Goal: Information Seeking & Learning: Find specific fact

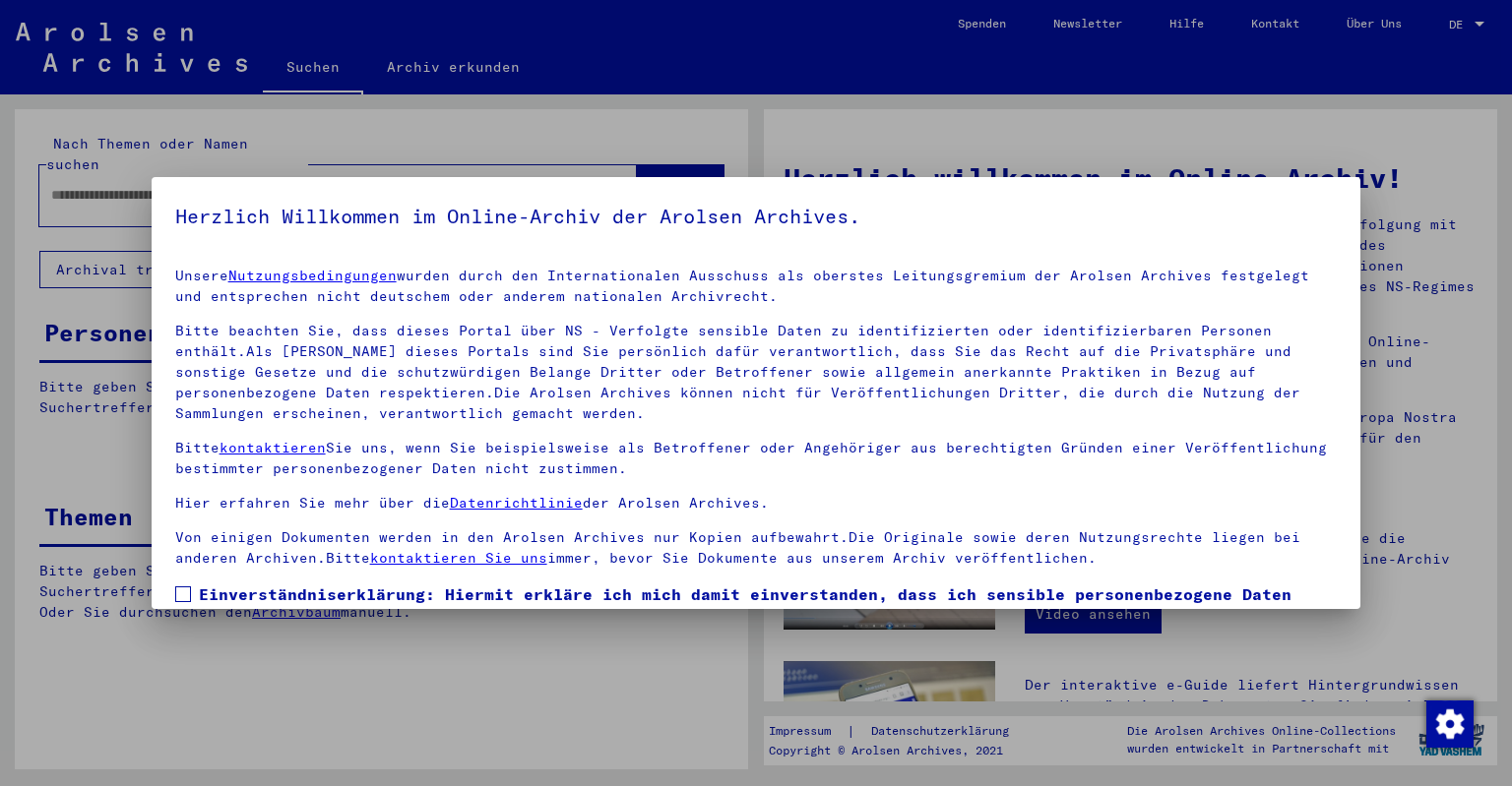
click at [186, 588] on span at bounding box center [184, 594] width 16 height 16
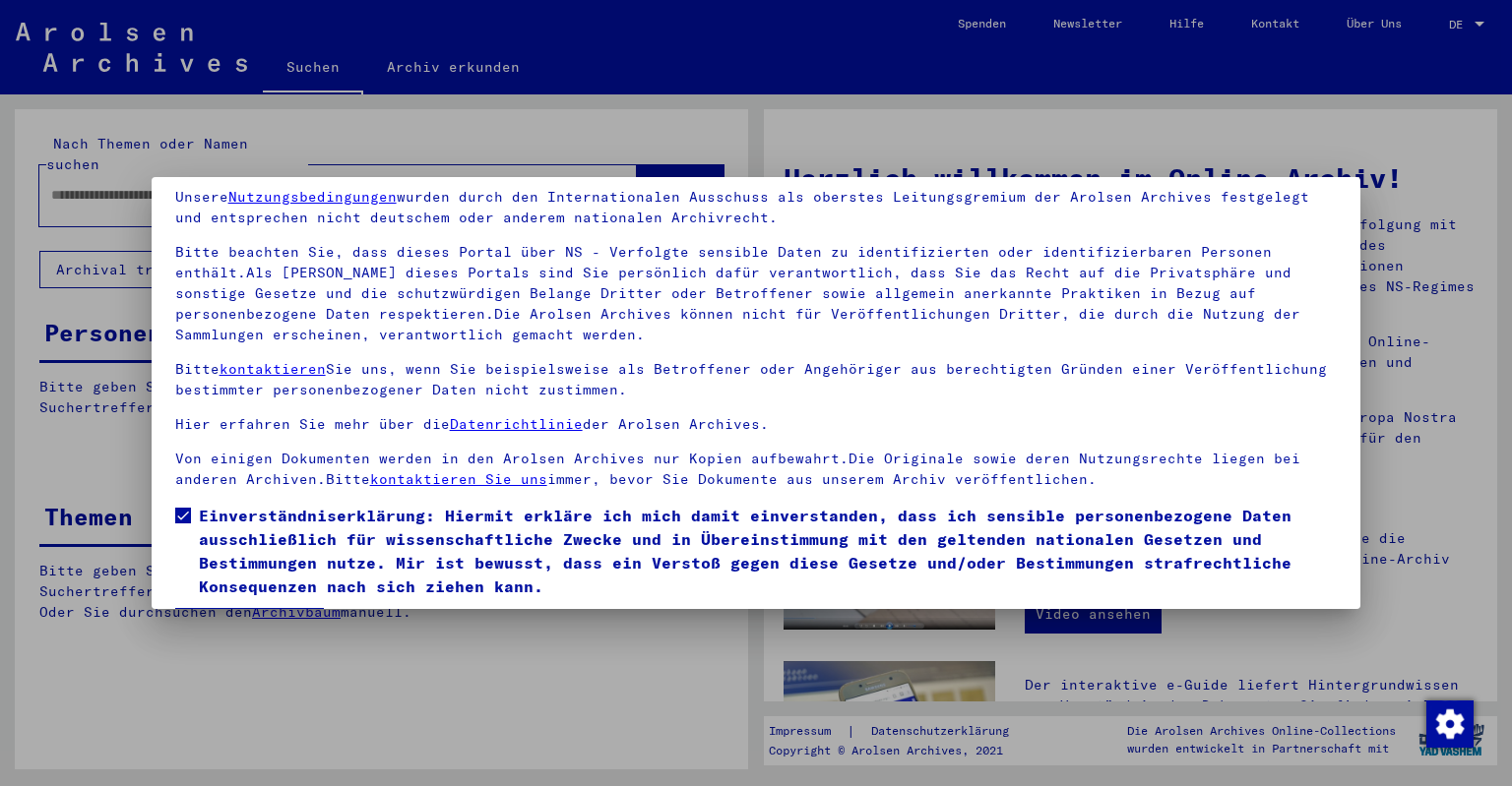
scroll to position [138, 0]
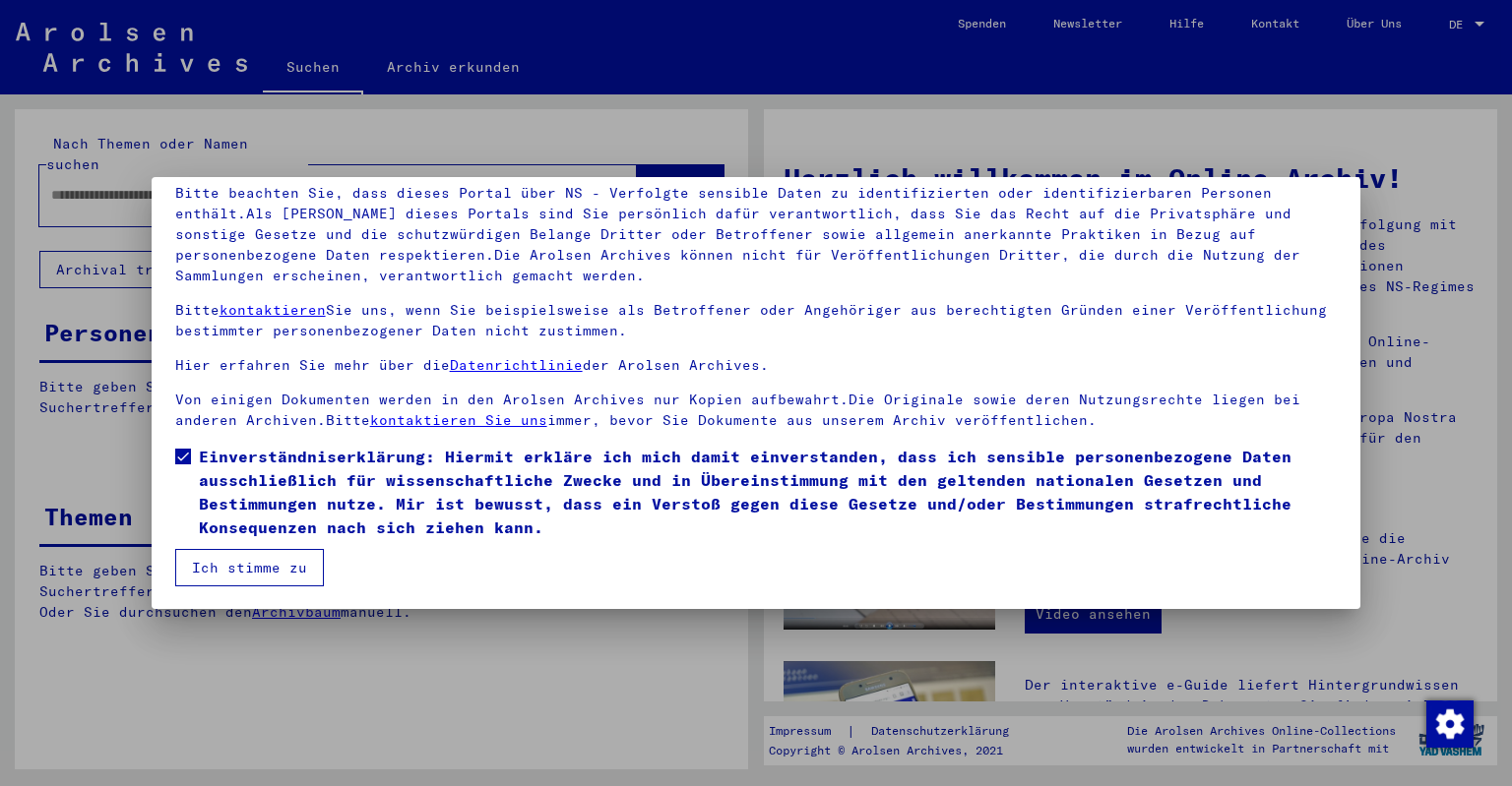
click at [273, 560] on button "Ich stimme zu" at bounding box center [249, 568] width 149 height 37
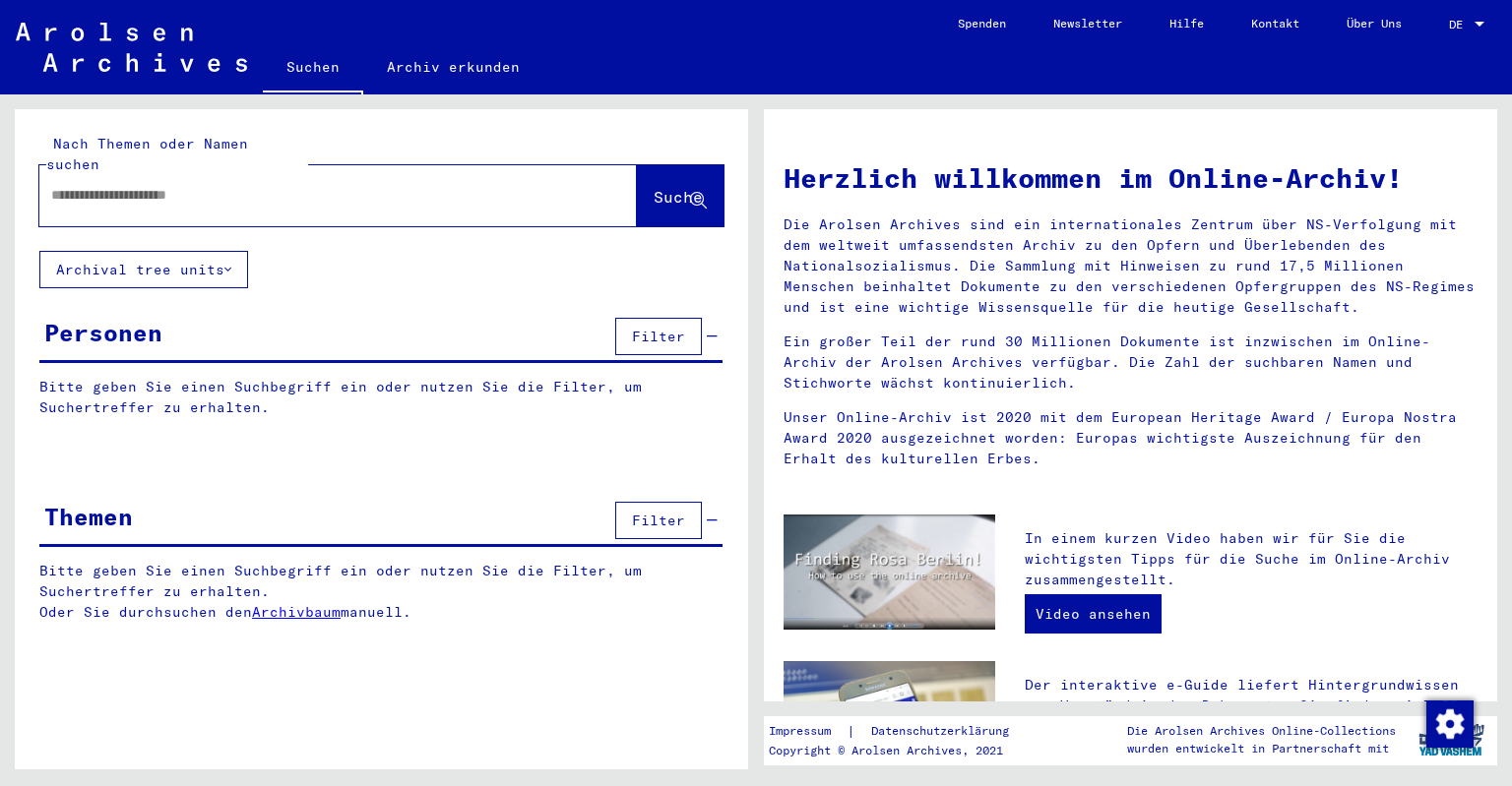
click at [263, 186] on input "text" at bounding box center [314, 196] width 527 height 21
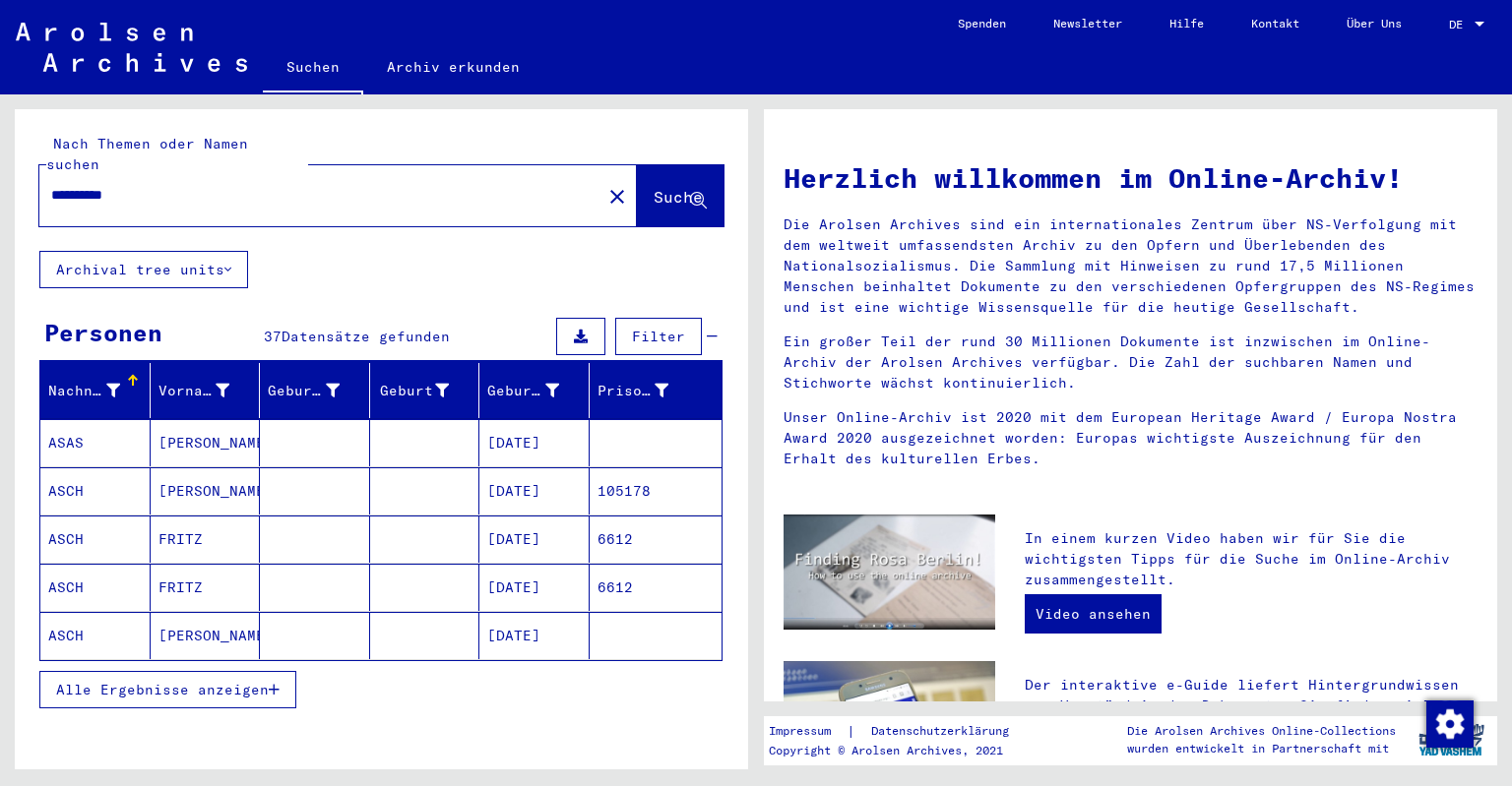
click at [90, 516] on mat-cell "ASCH" at bounding box center [95, 539] width 111 height 47
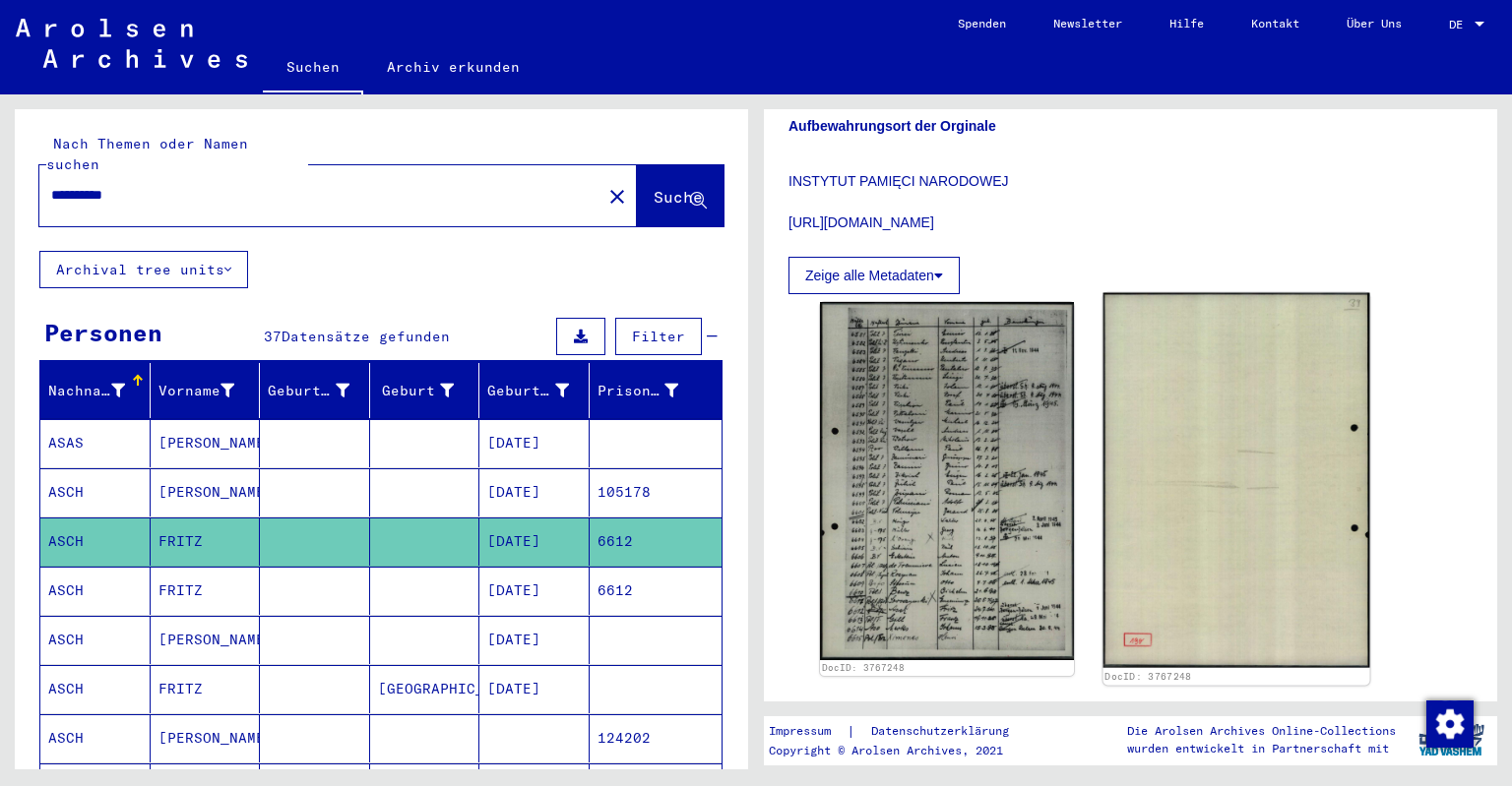
scroll to position [434, 0]
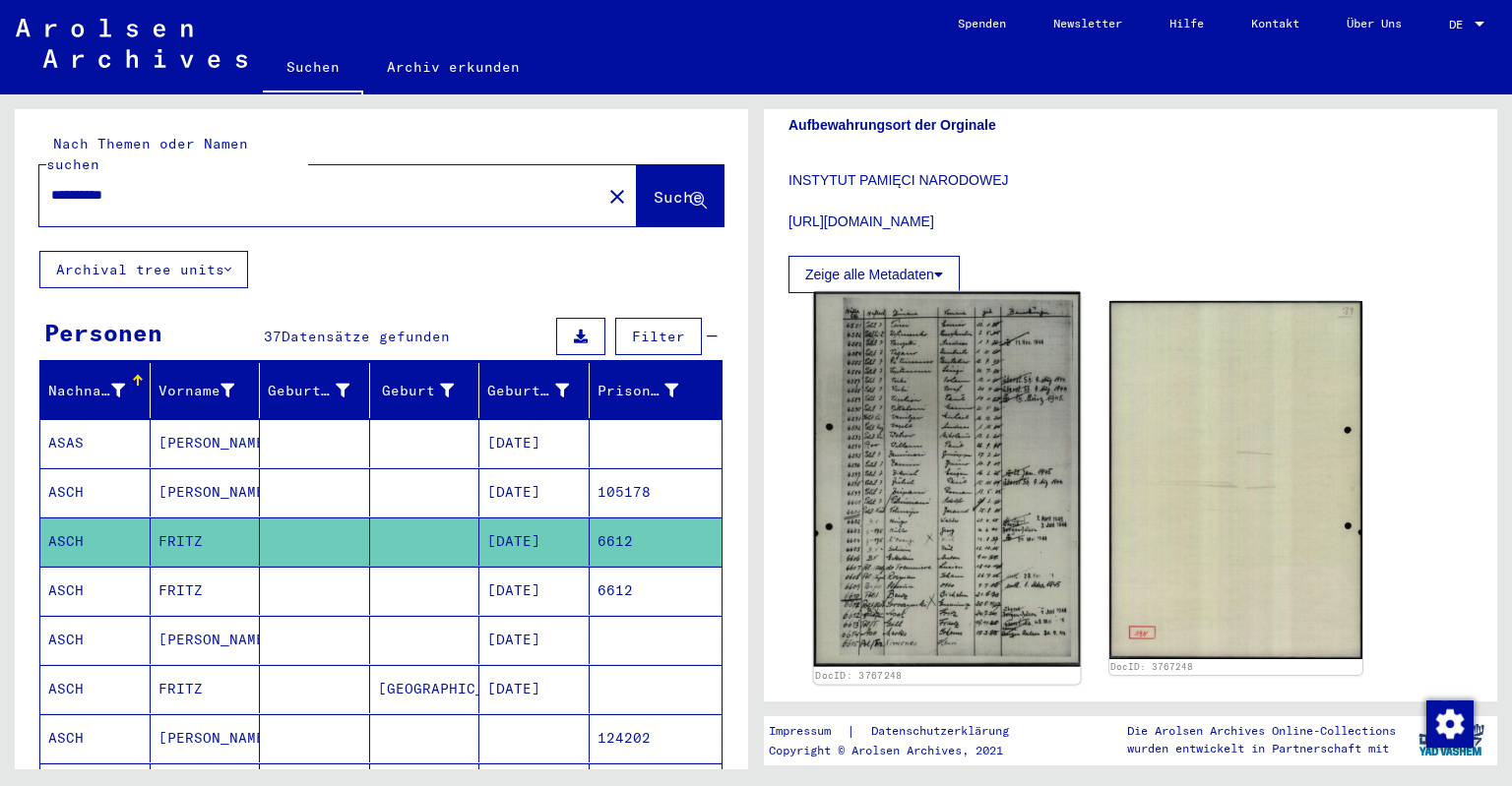
click at [1020, 408] on img at bounding box center [946, 480] width 265 height 376
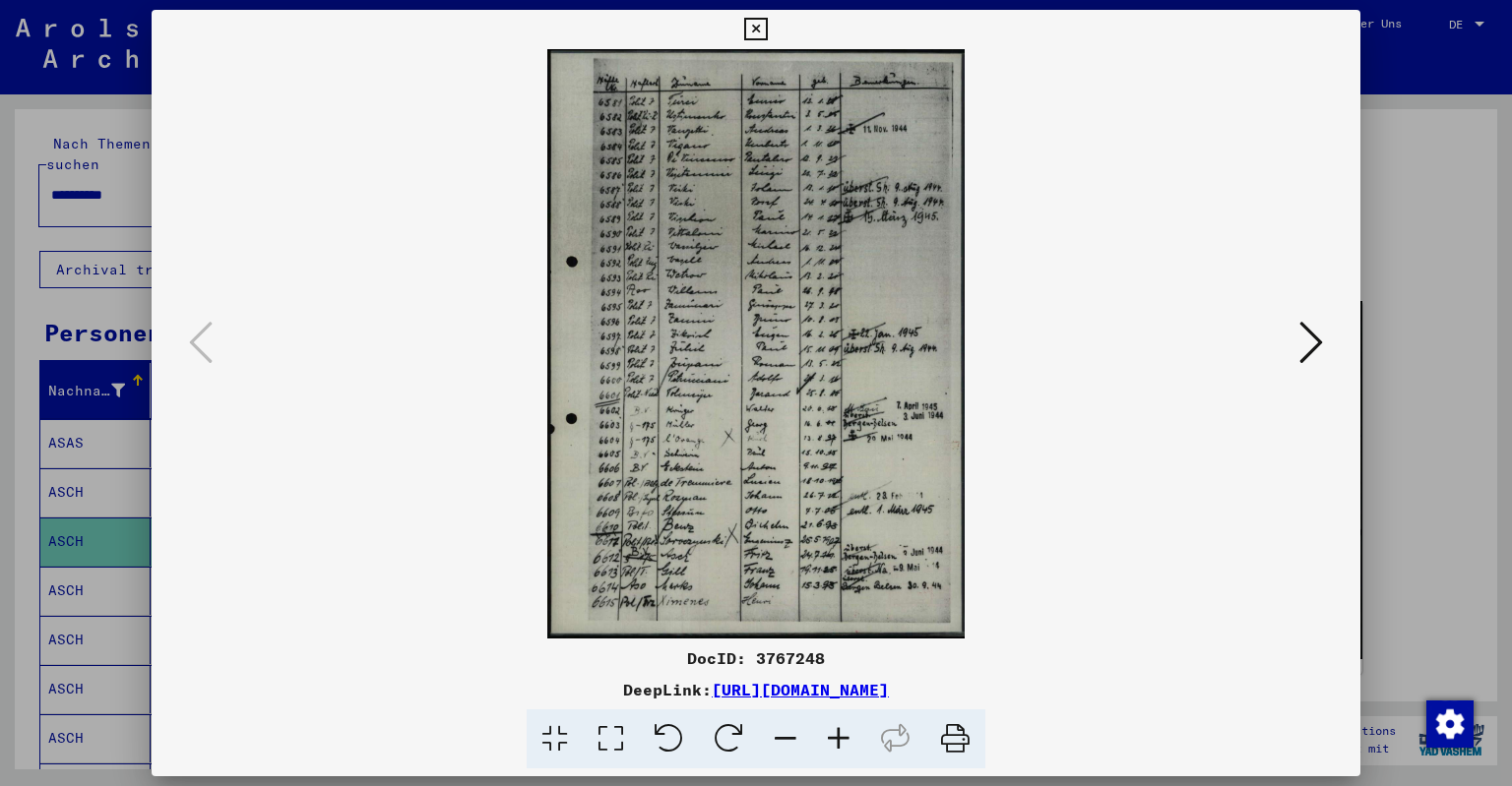
click at [835, 730] on icon at bounding box center [838, 739] width 53 height 60
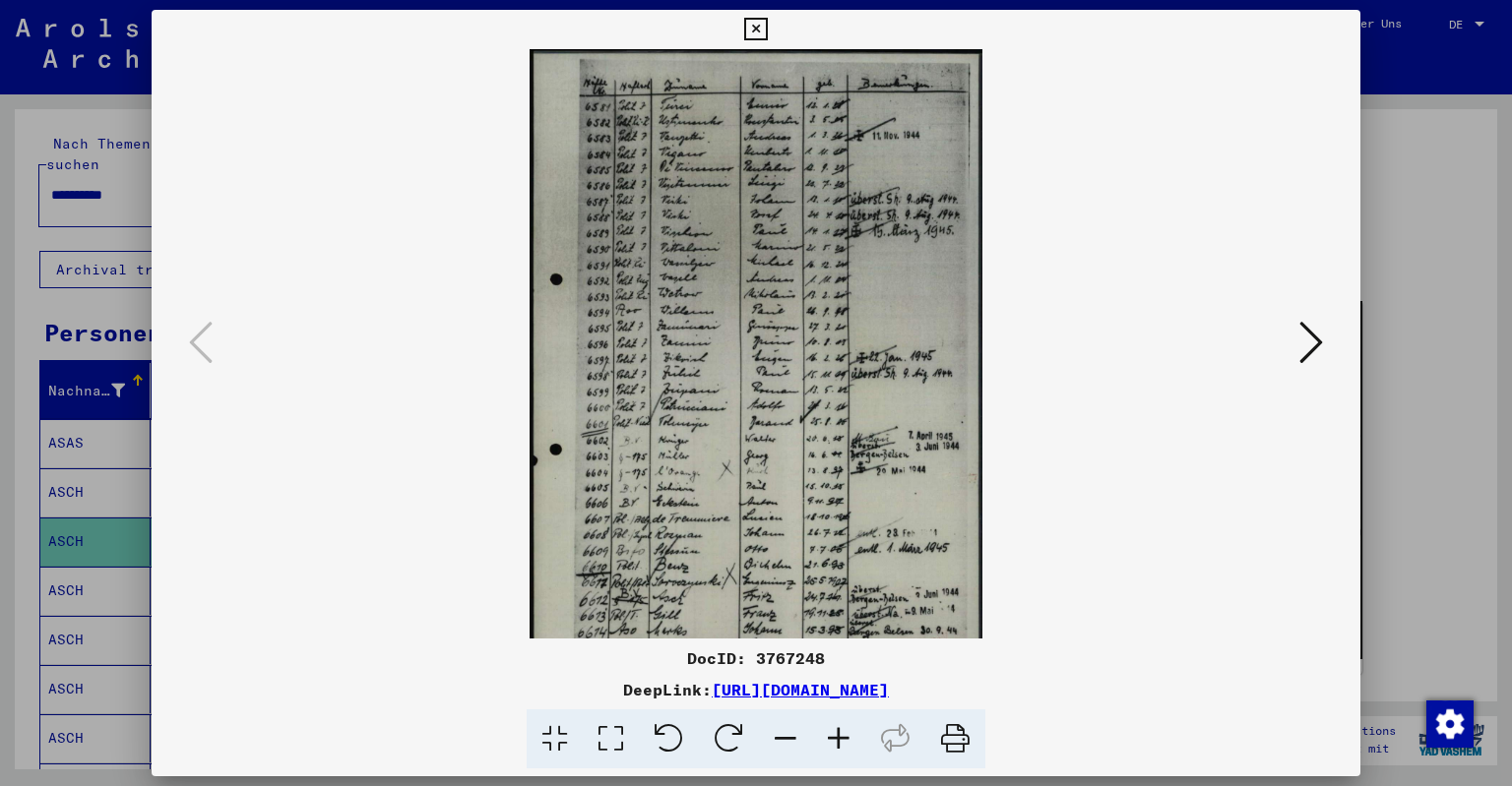
click at [835, 730] on icon at bounding box center [838, 739] width 53 height 60
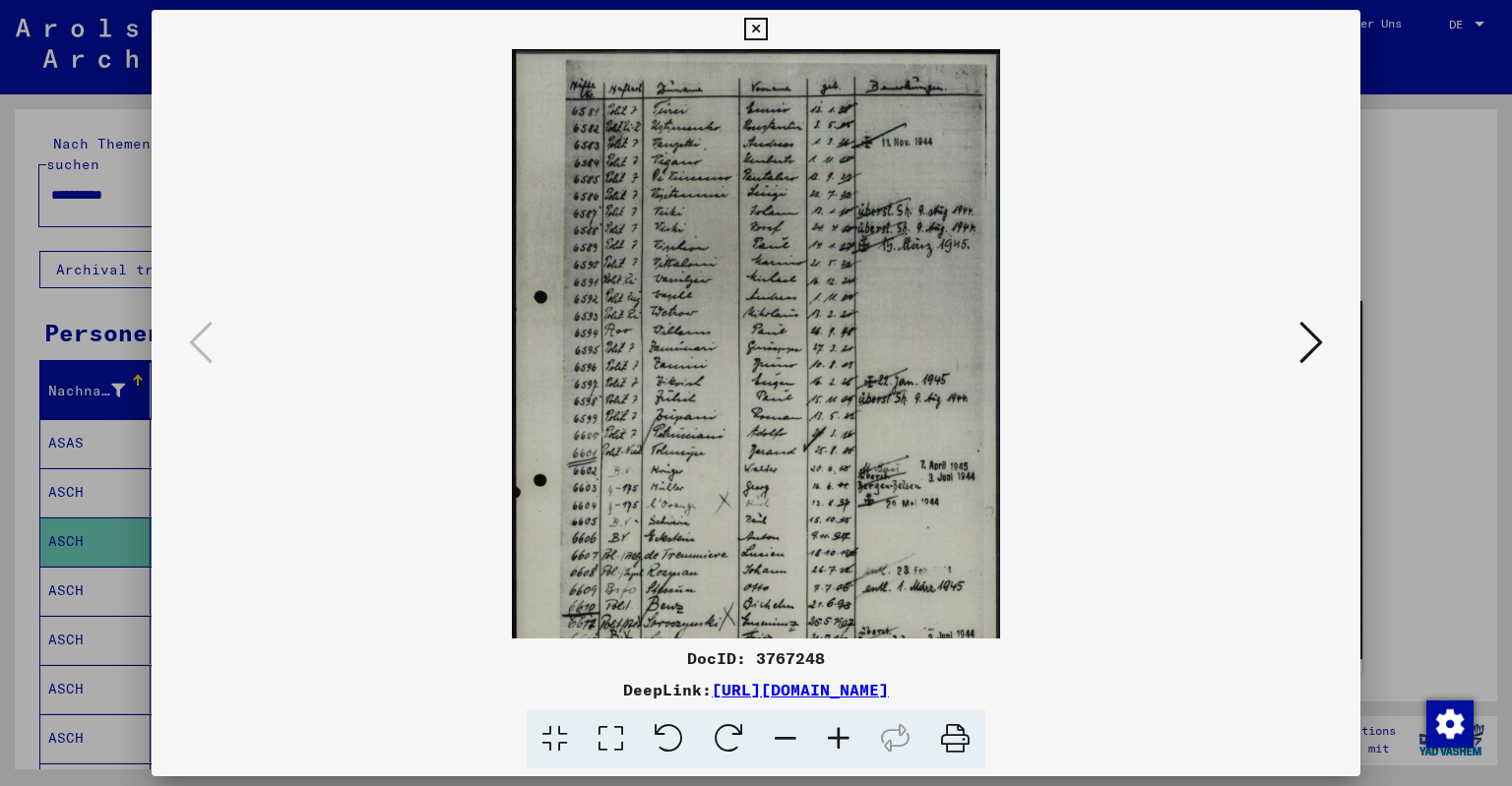
click at [835, 730] on icon at bounding box center [838, 739] width 53 height 60
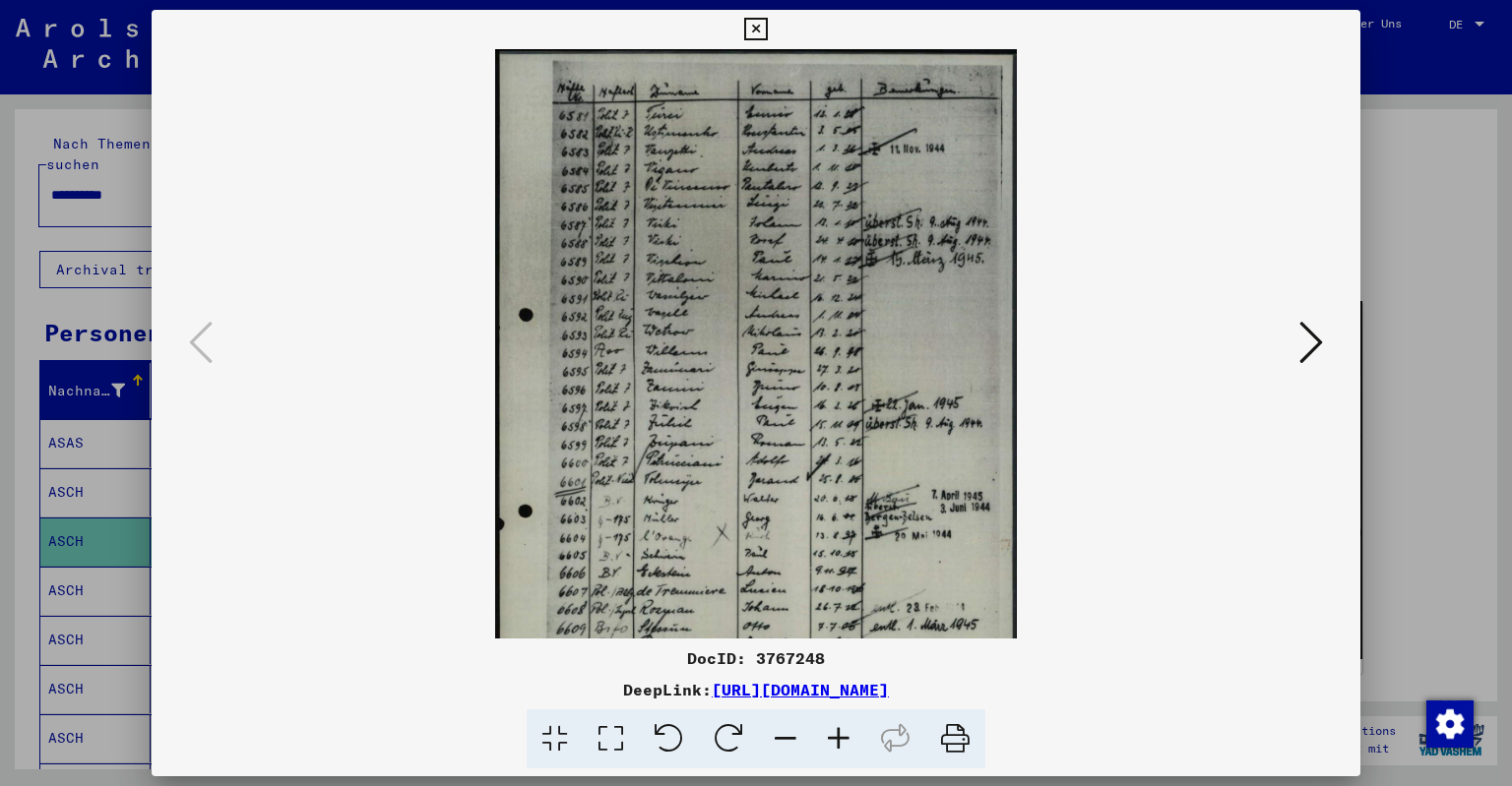
click at [835, 730] on icon at bounding box center [838, 739] width 53 height 60
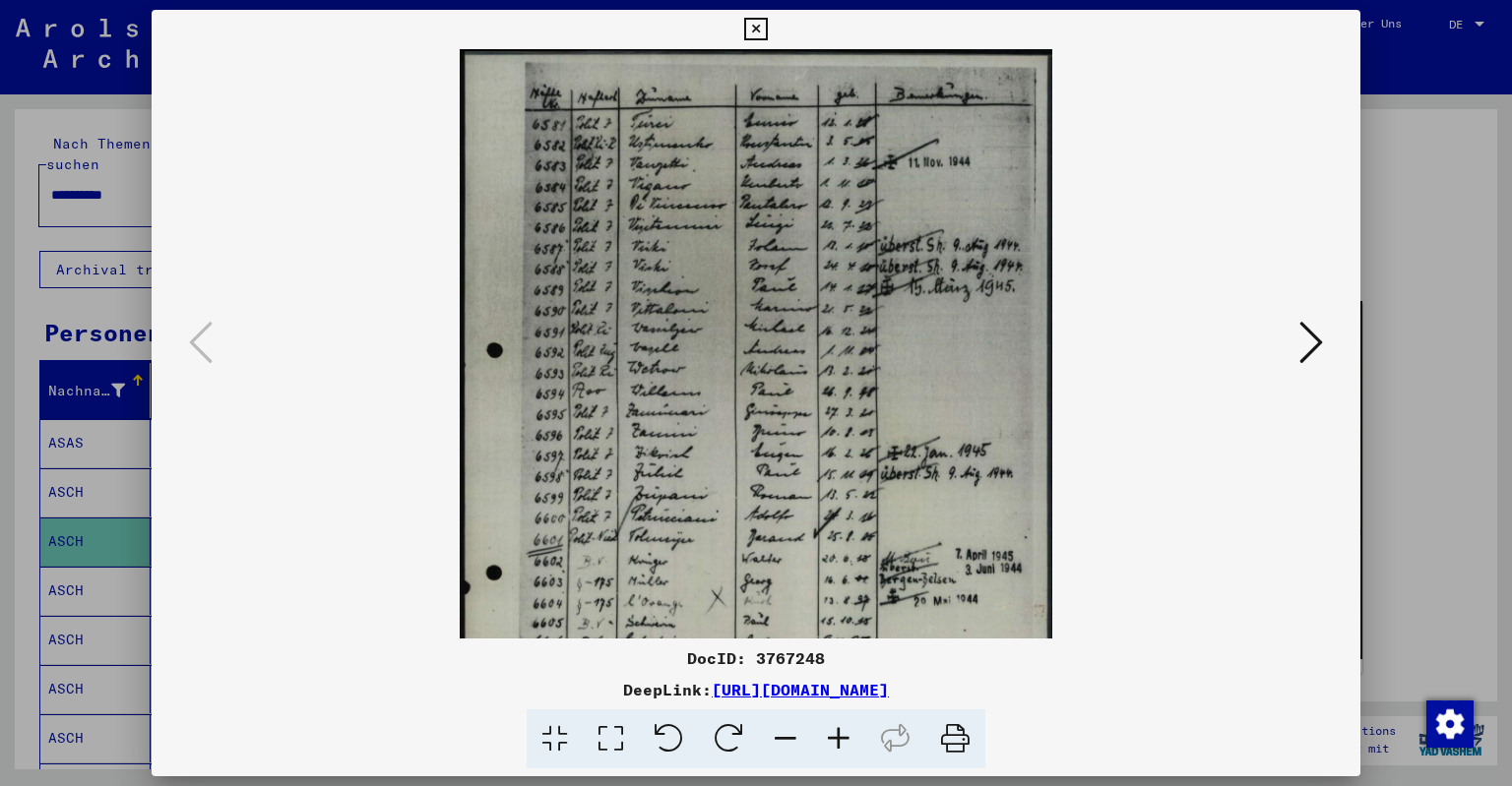
click at [835, 730] on icon at bounding box center [838, 739] width 53 height 60
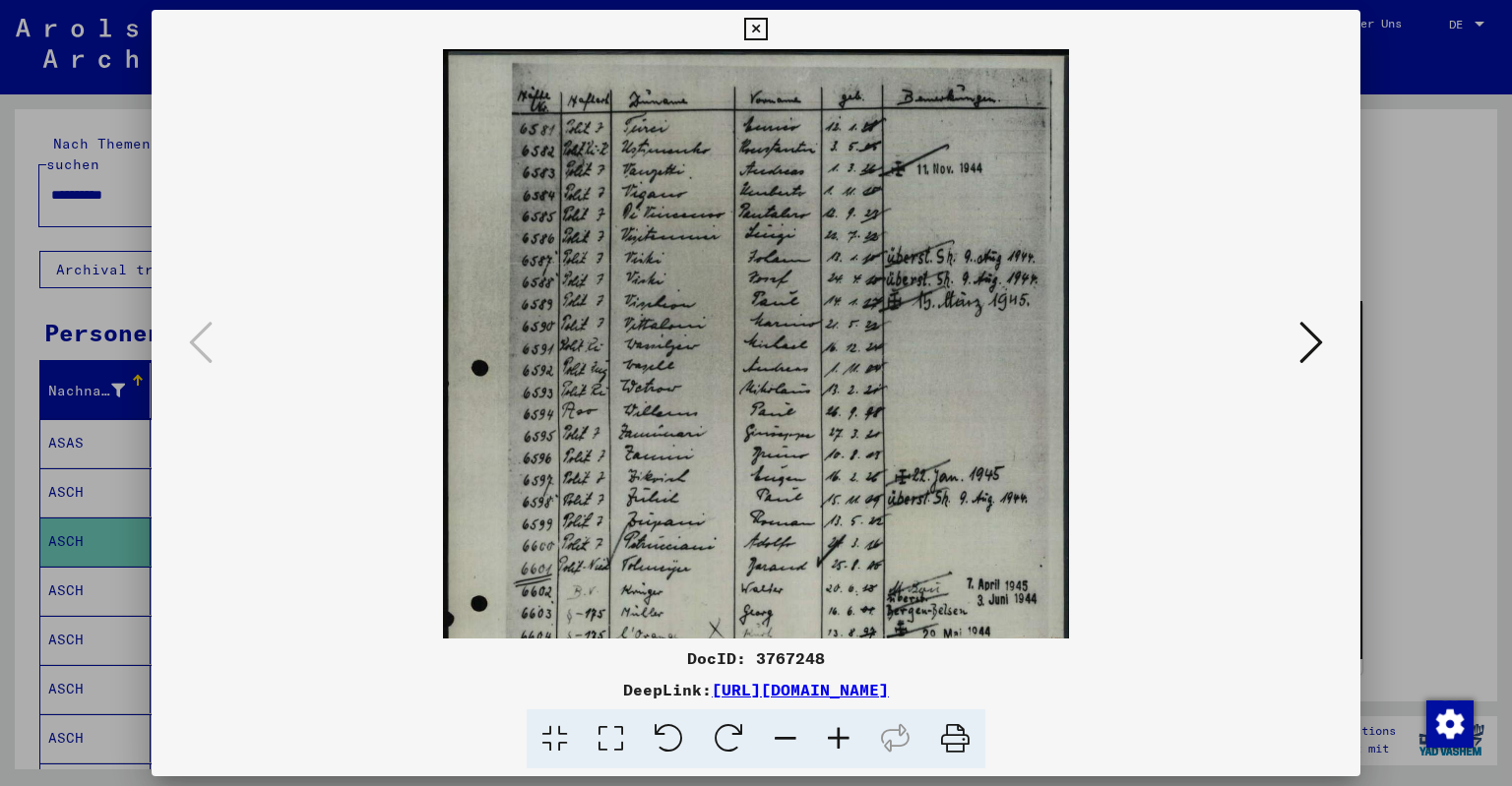
click at [835, 730] on icon at bounding box center [838, 739] width 53 height 60
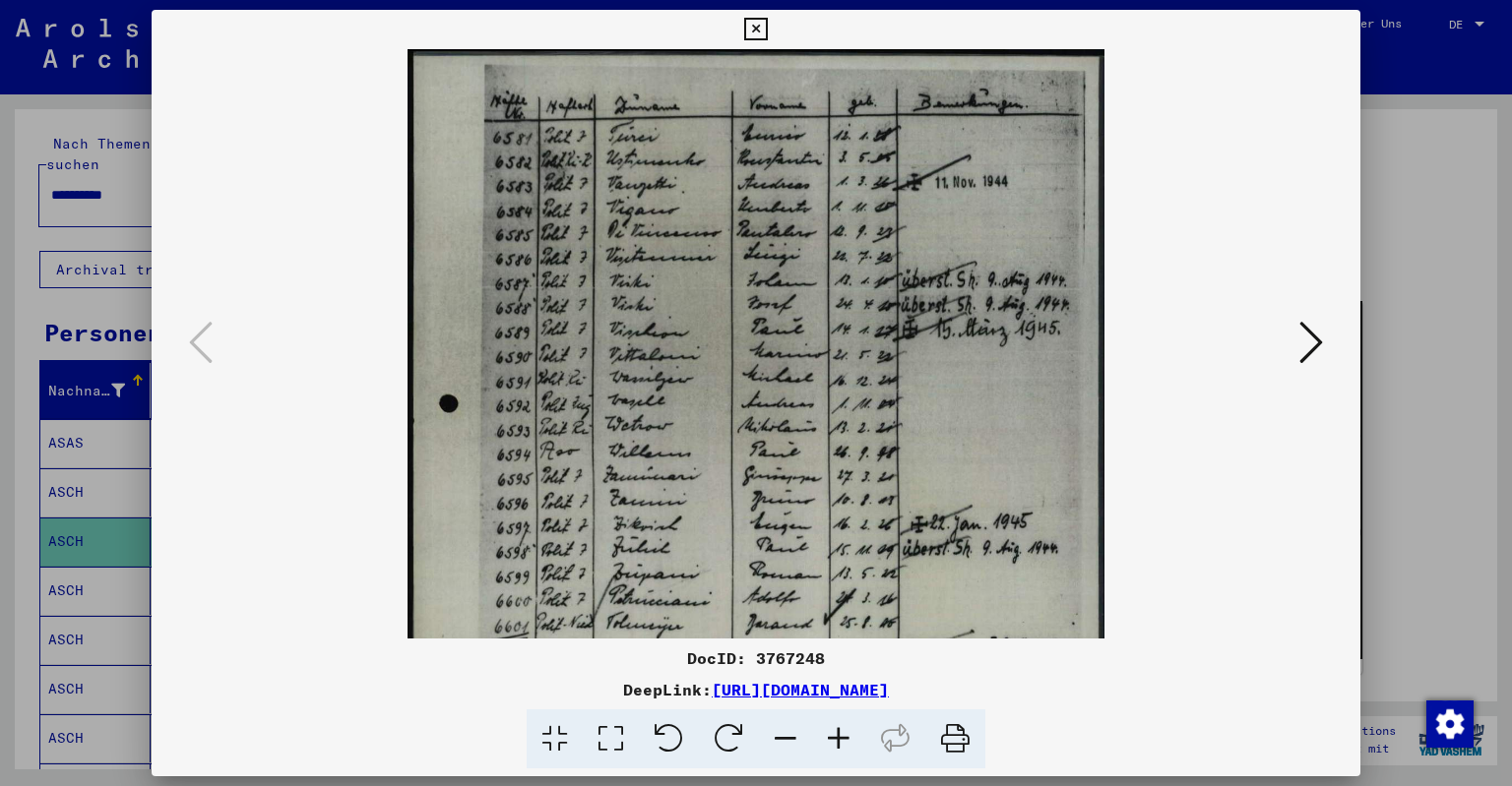
click at [835, 730] on icon at bounding box center [838, 739] width 53 height 60
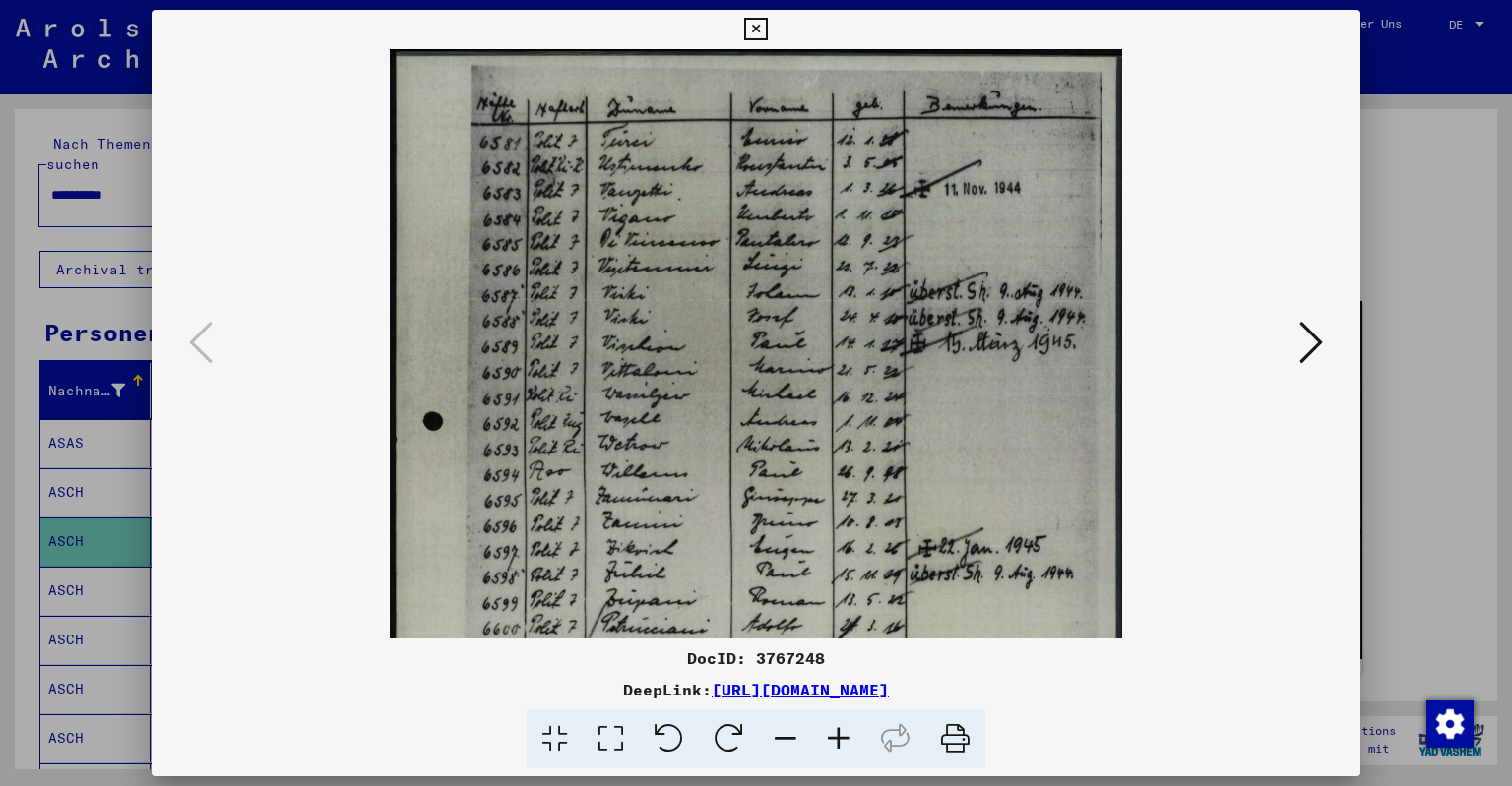
click at [835, 730] on icon at bounding box center [838, 739] width 53 height 60
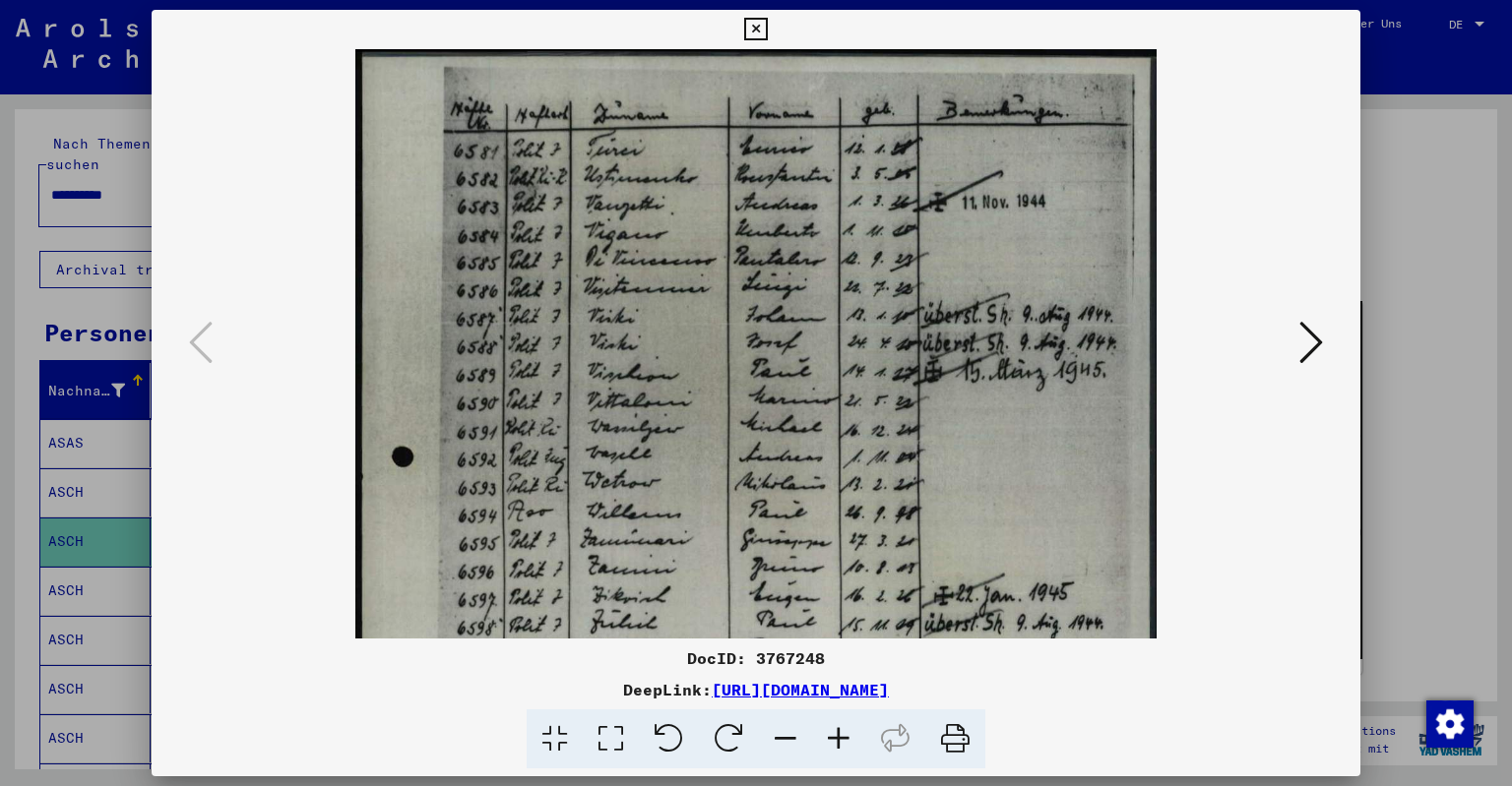
click at [835, 730] on icon at bounding box center [838, 739] width 53 height 60
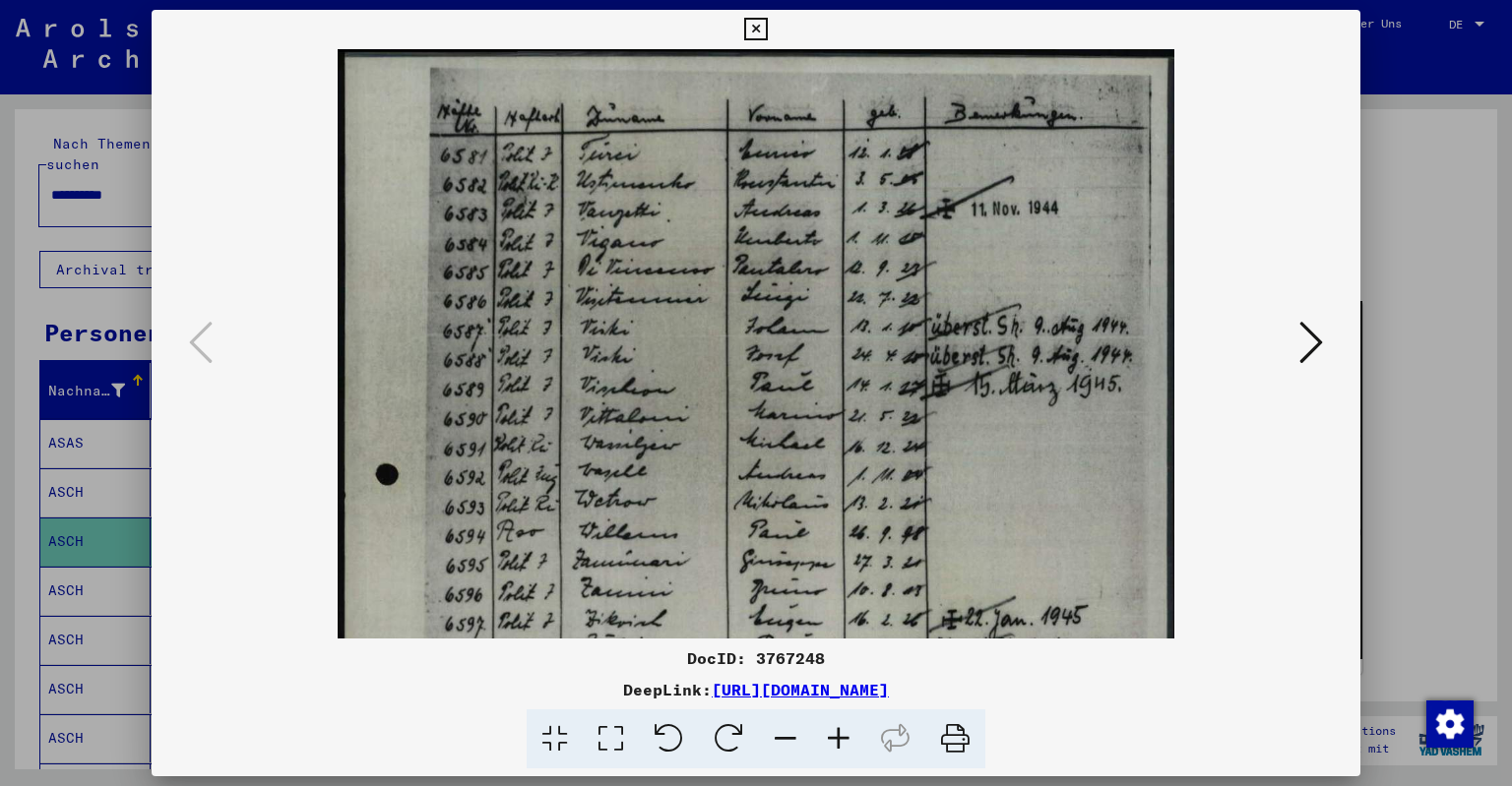
click at [835, 730] on icon at bounding box center [838, 739] width 53 height 60
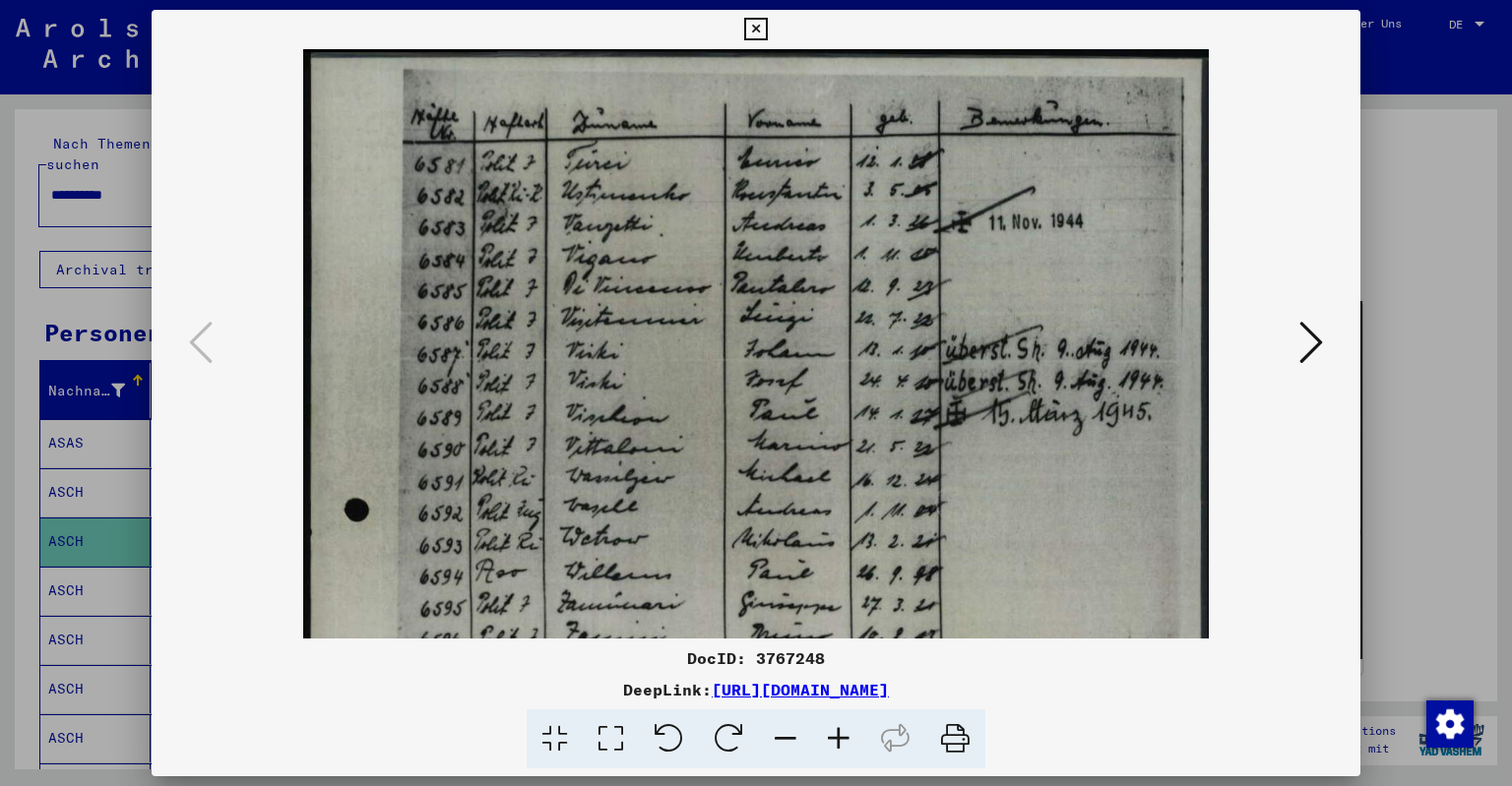
click at [835, 730] on icon at bounding box center [838, 739] width 53 height 60
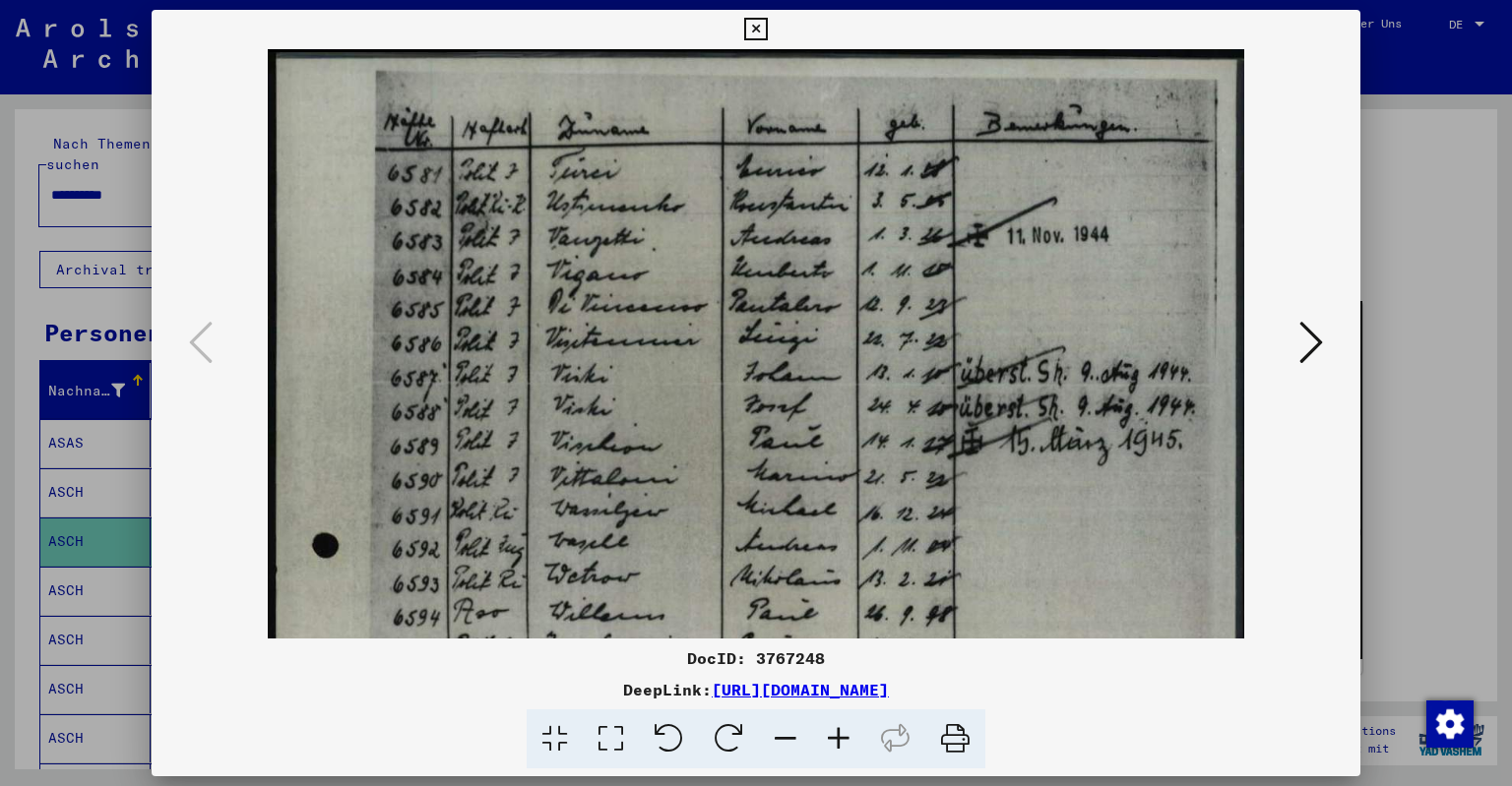
click at [835, 730] on icon at bounding box center [838, 739] width 53 height 60
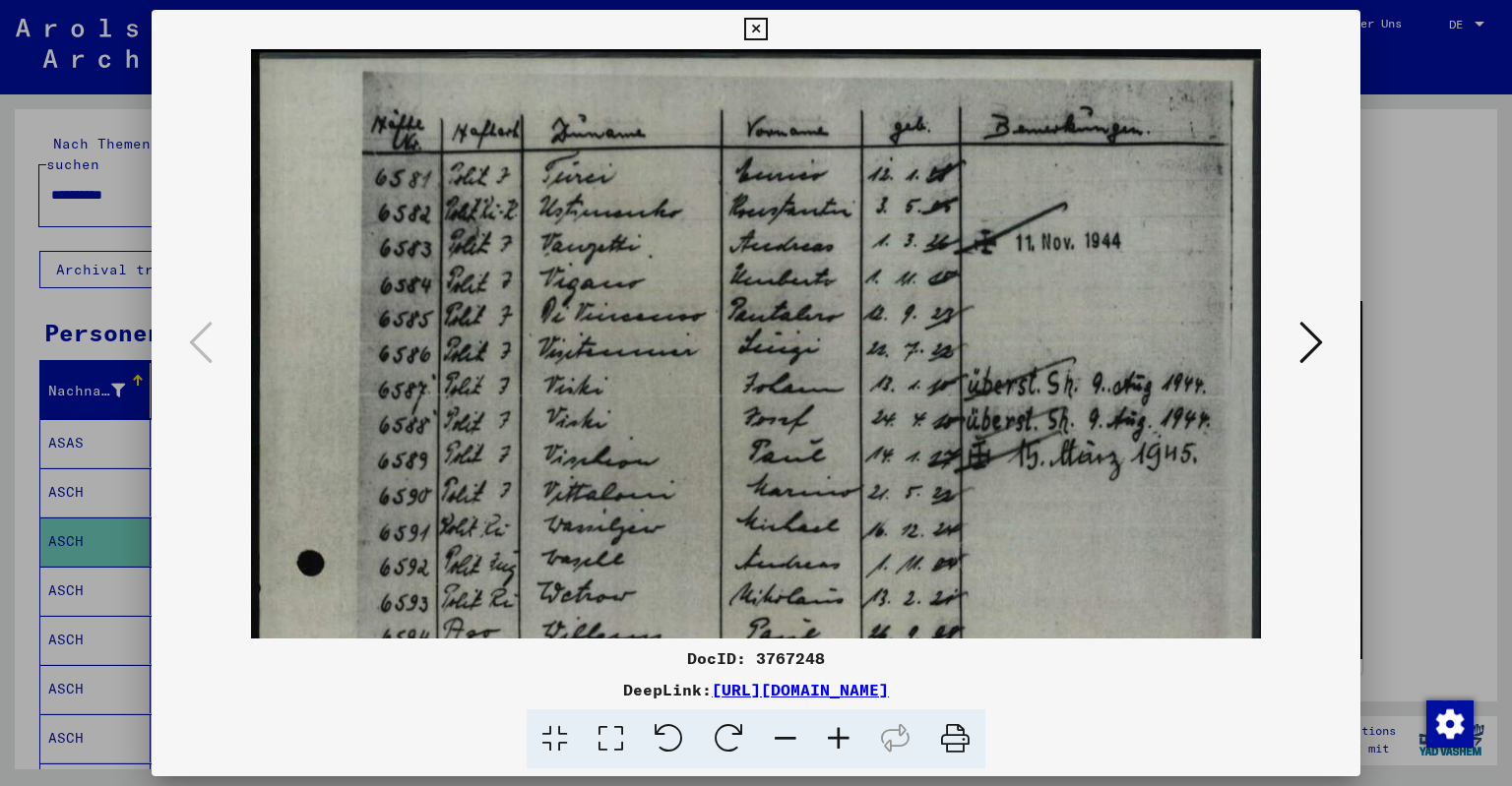
click at [835, 730] on icon at bounding box center [838, 739] width 53 height 60
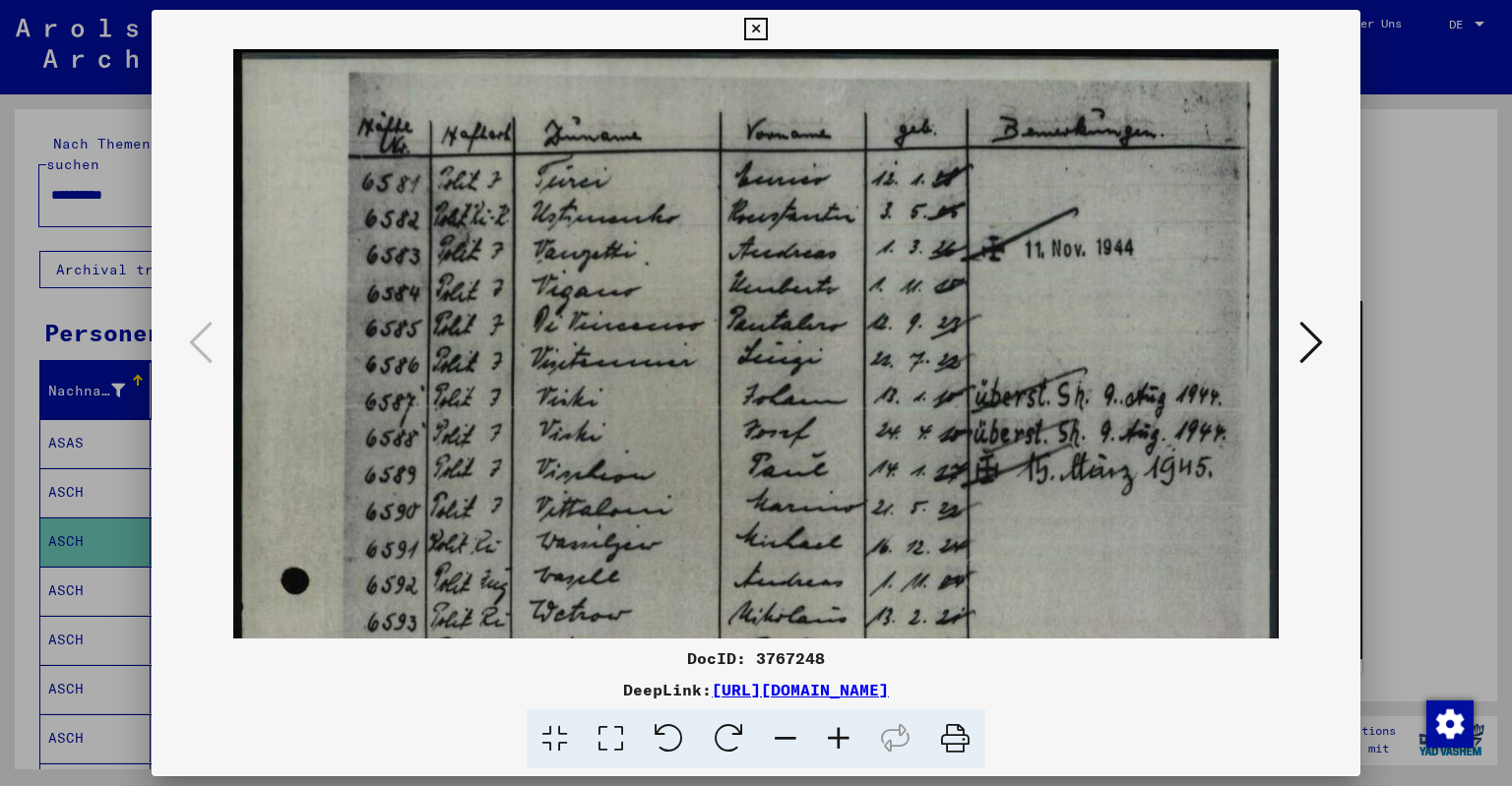
click at [835, 730] on icon at bounding box center [838, 739] width 53 height 60
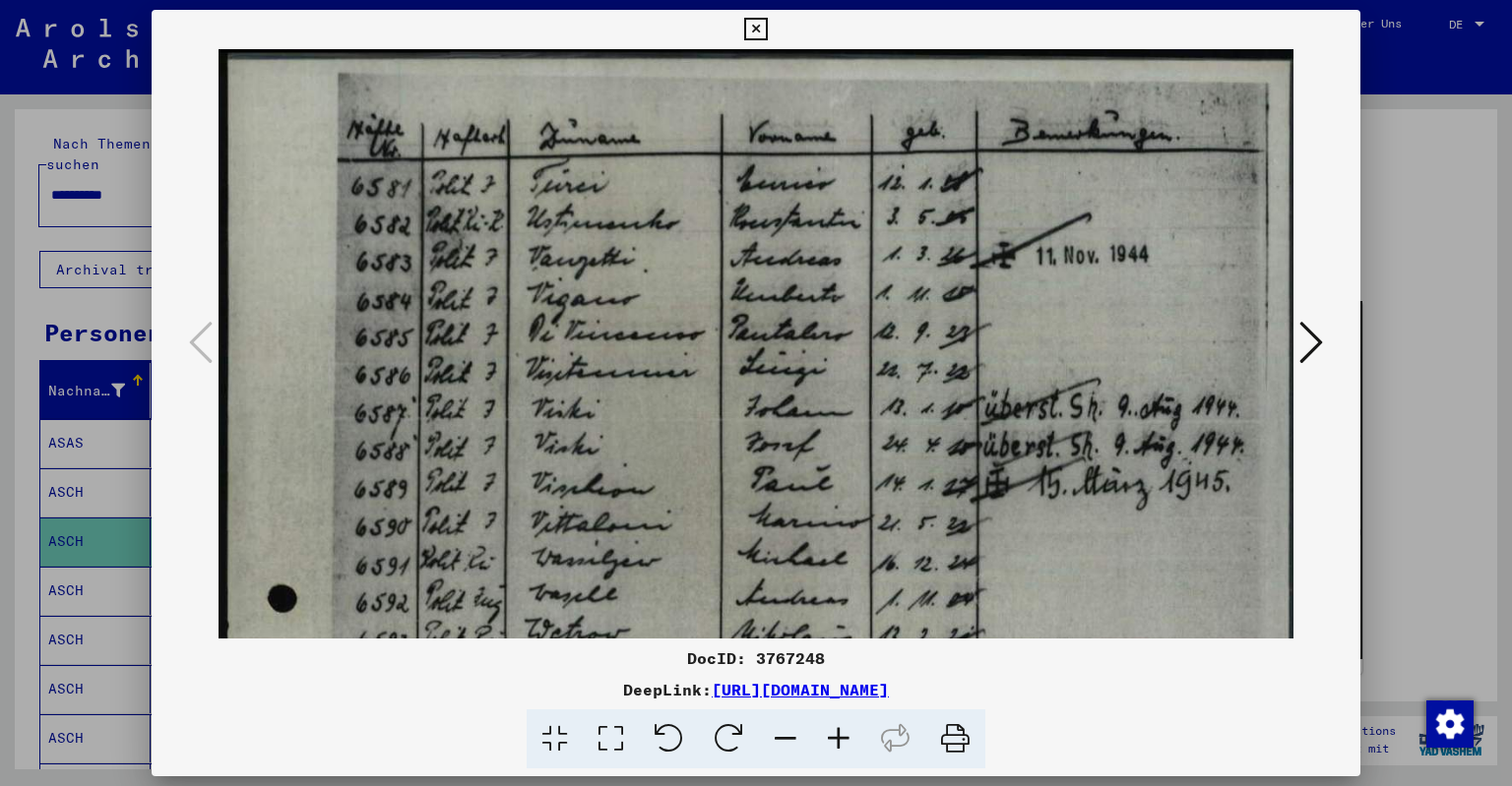
click at [835, 730] on icon at bounding box center [838, 739] width 53 height 60
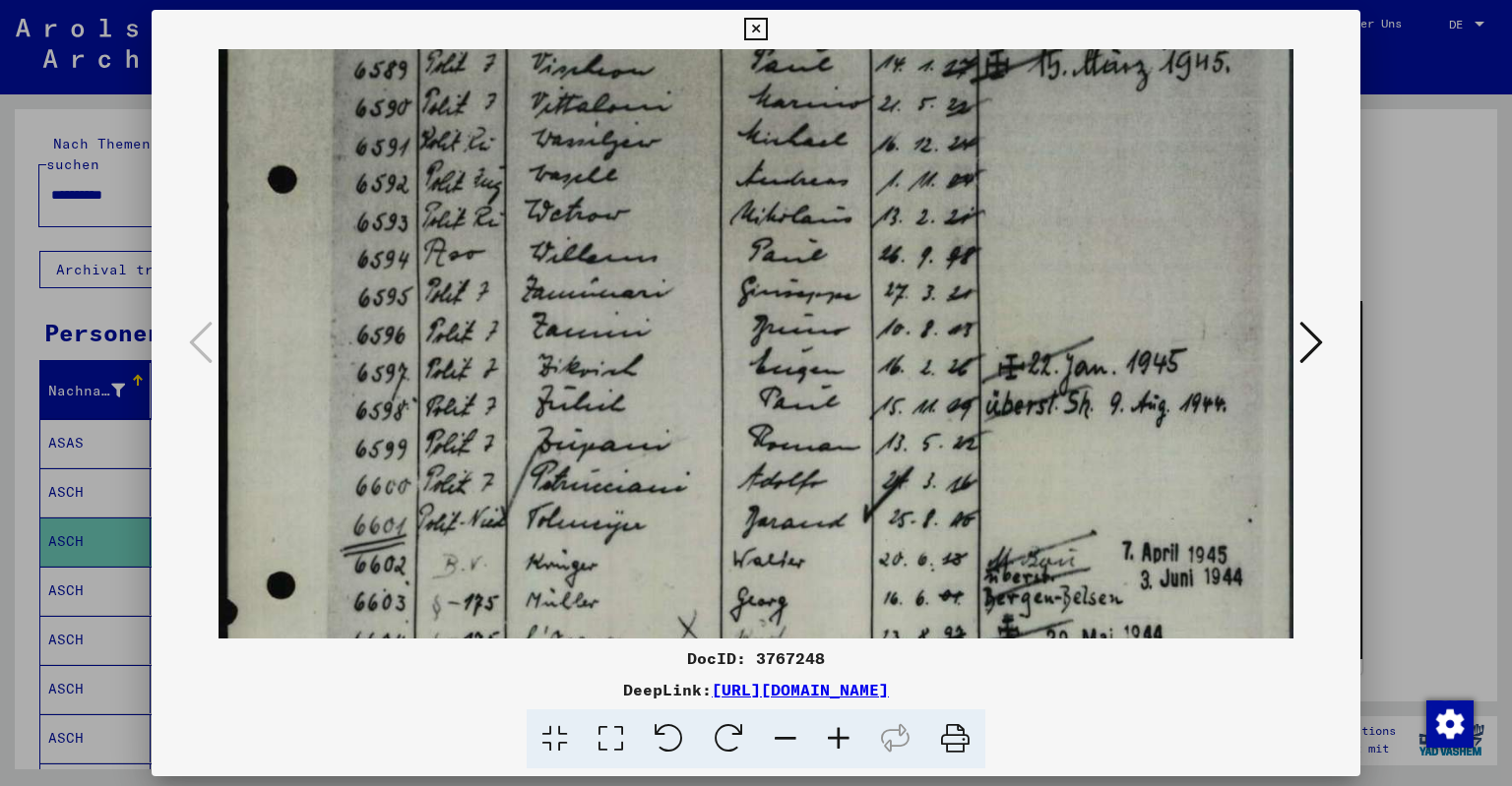
scroll to position [440, 0]
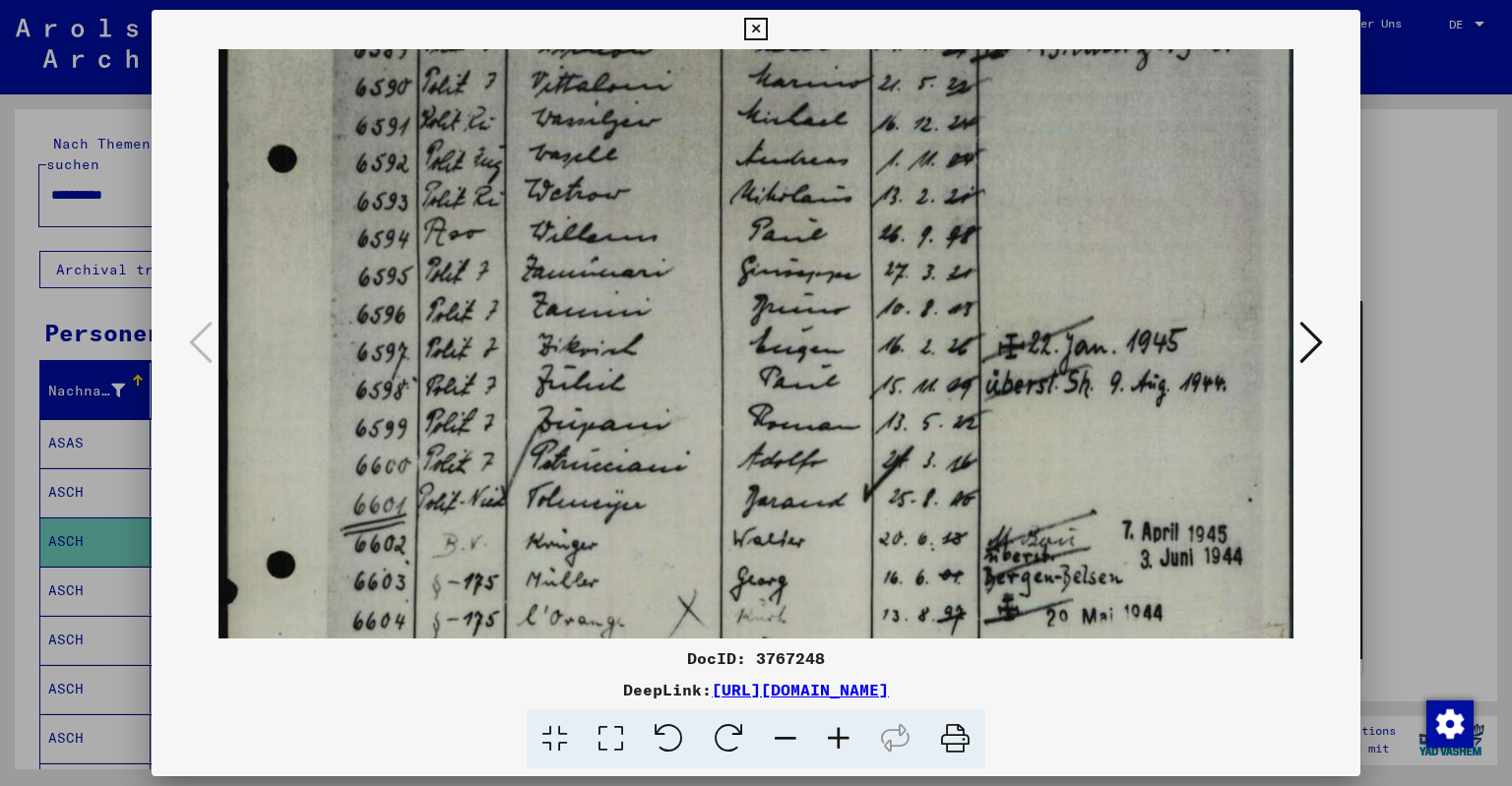
drag, startPoint x: 792, startPoint y: 449, endPoint x: 850, endPoint y: 21, distance: 431.9
click at [850, 21] on div "DocID: 3767248 DeepLink: [URL][DOMAIN_NAME]" at bounding box center [756, 390] width 1210 height 760
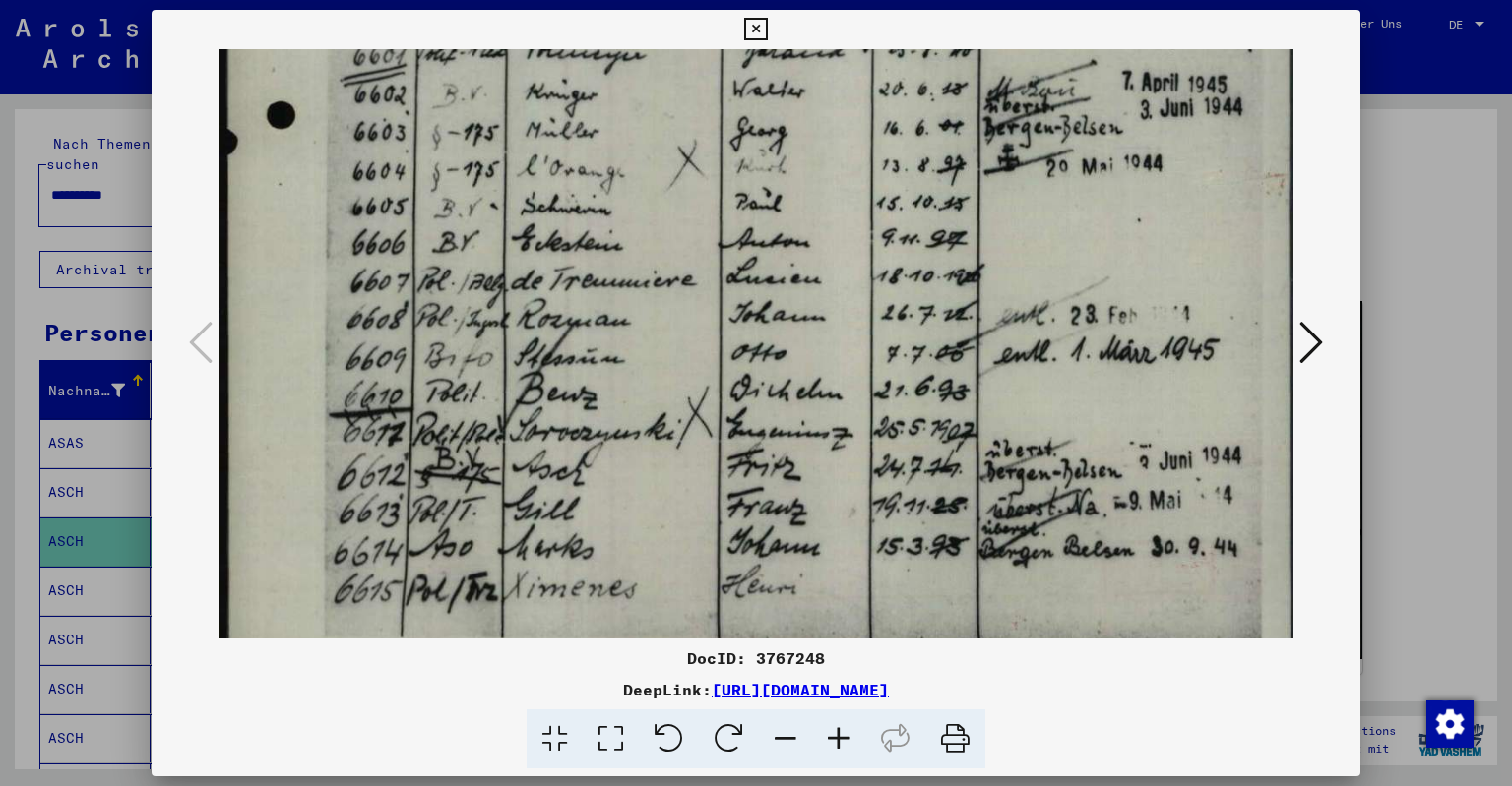
scroll to position [919, 0]
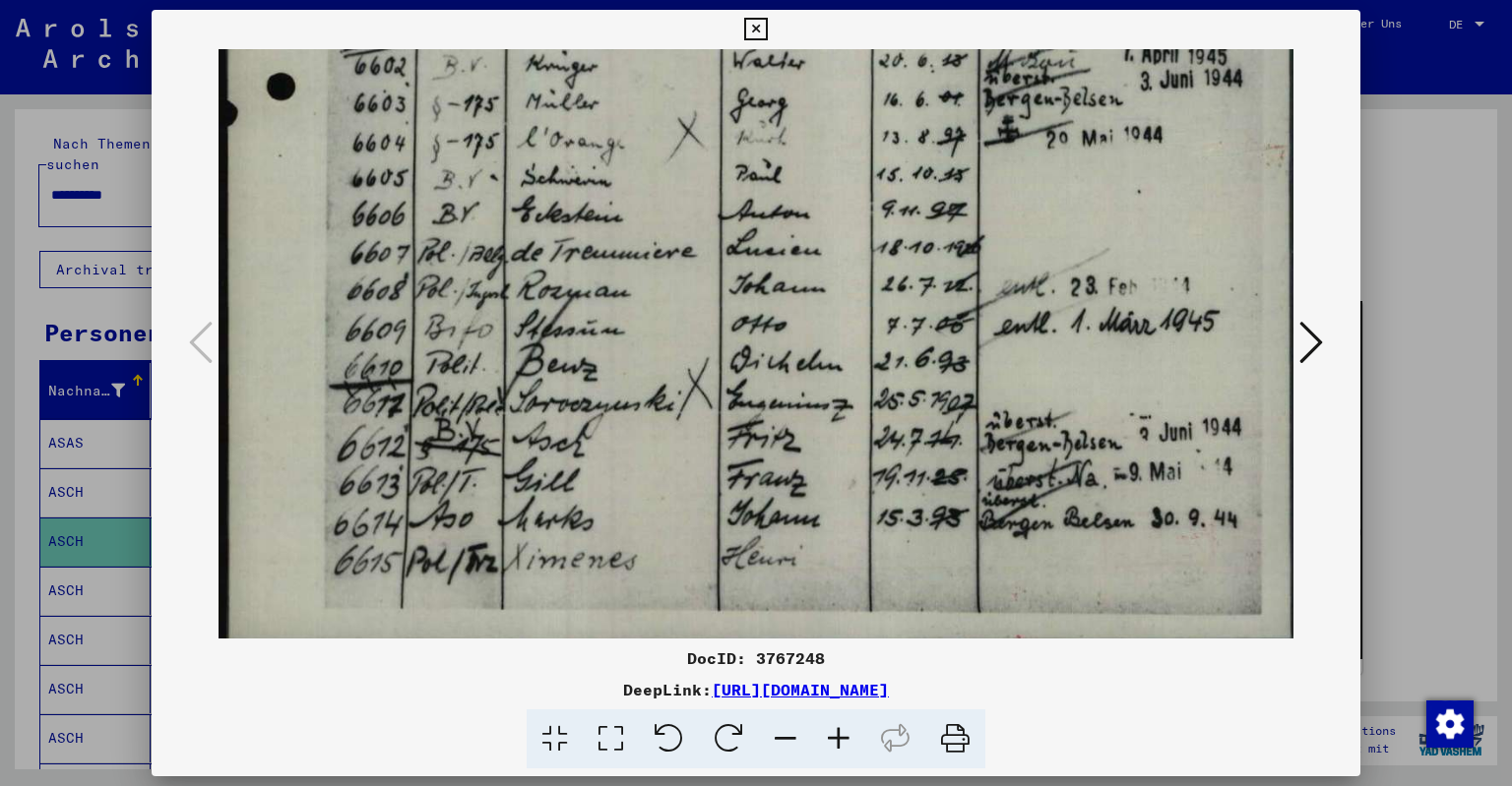
drag, startPoint x: 797, startPoint y: 377, endPoint x: 855, endPoint y: -33, distance: 414.1
click at [1315, 336] on icon at bounding box center [1312, 342] width 24 height 47
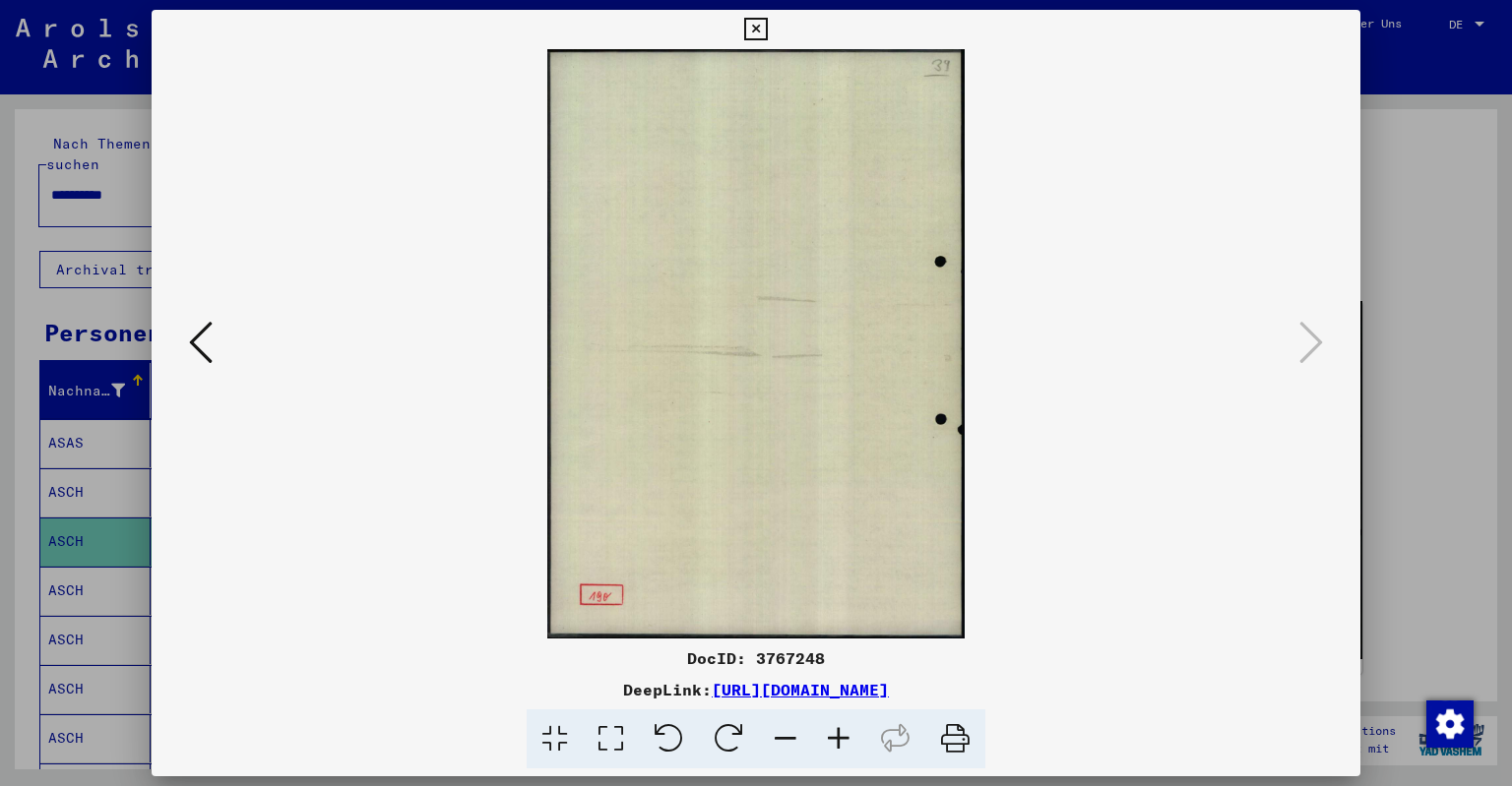
scroll to position [0, 0]
click at [767, 27] on icon at bounding box center [755, 30] width 23 height 24
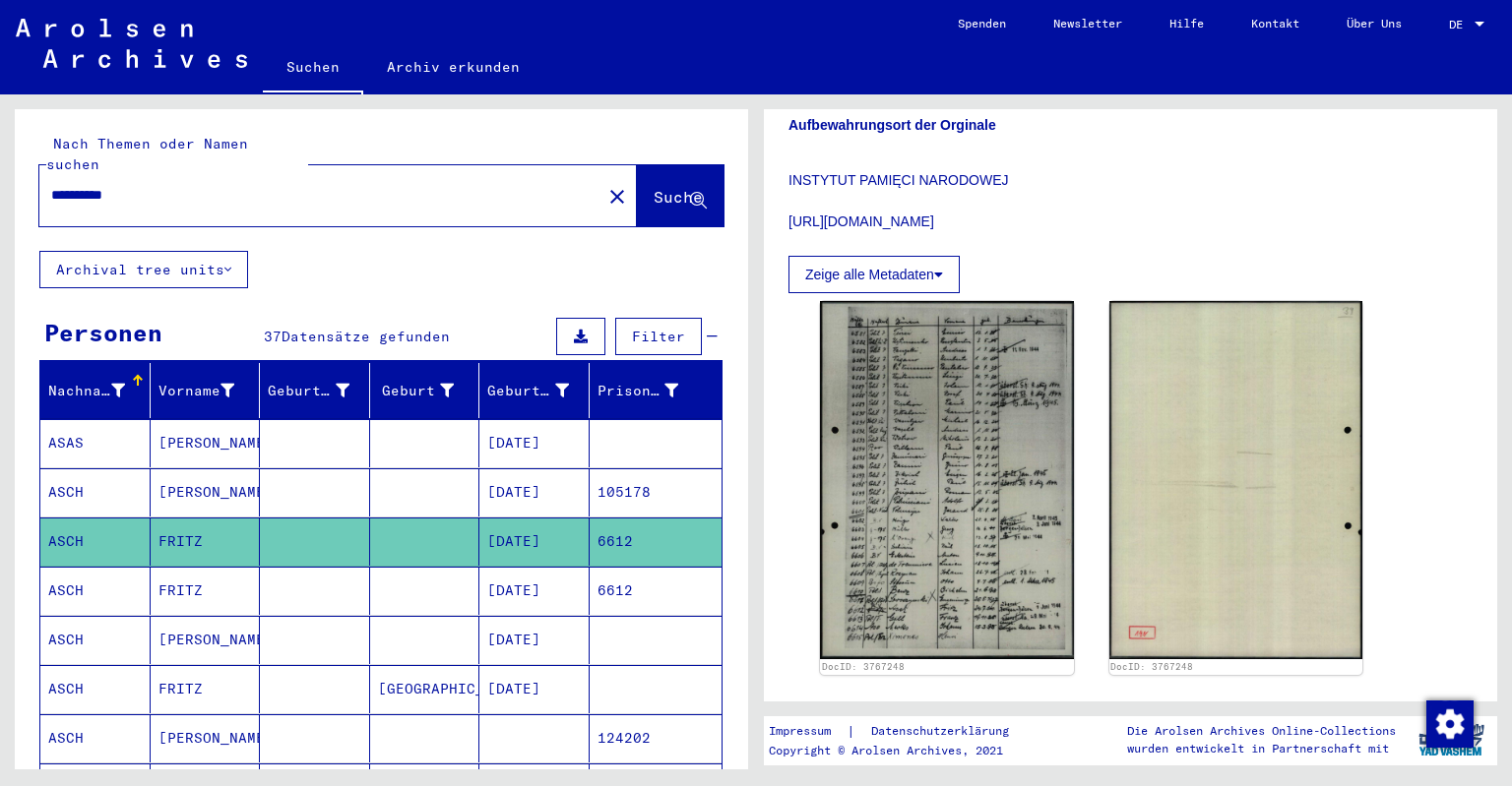
click at [73, 567] on mat-cell "ASCH" at bounding box center [95, 590] width 111 height 48
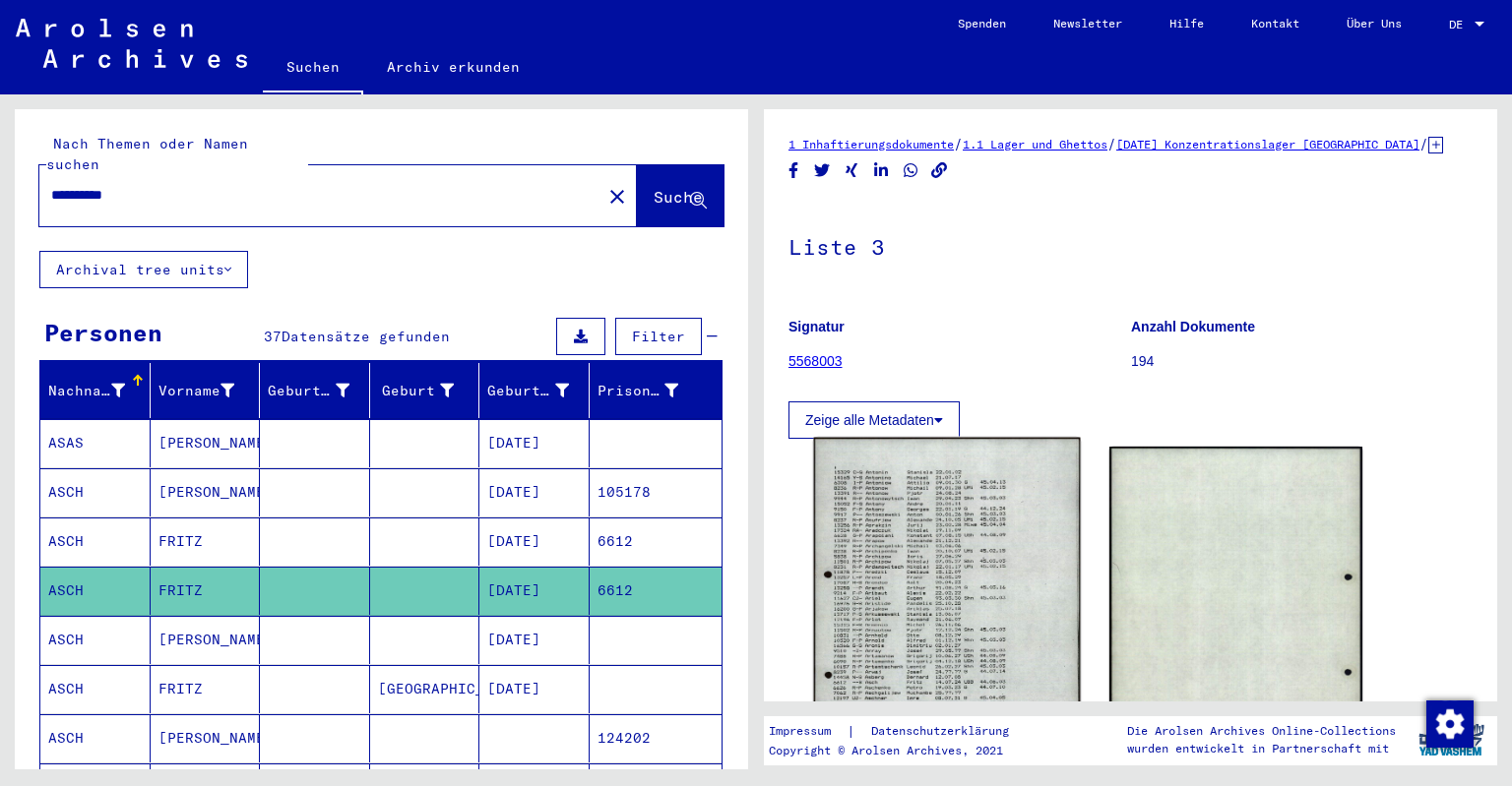
click at [944, 596] on img at bounding box center [946, 625] width 265 height 375
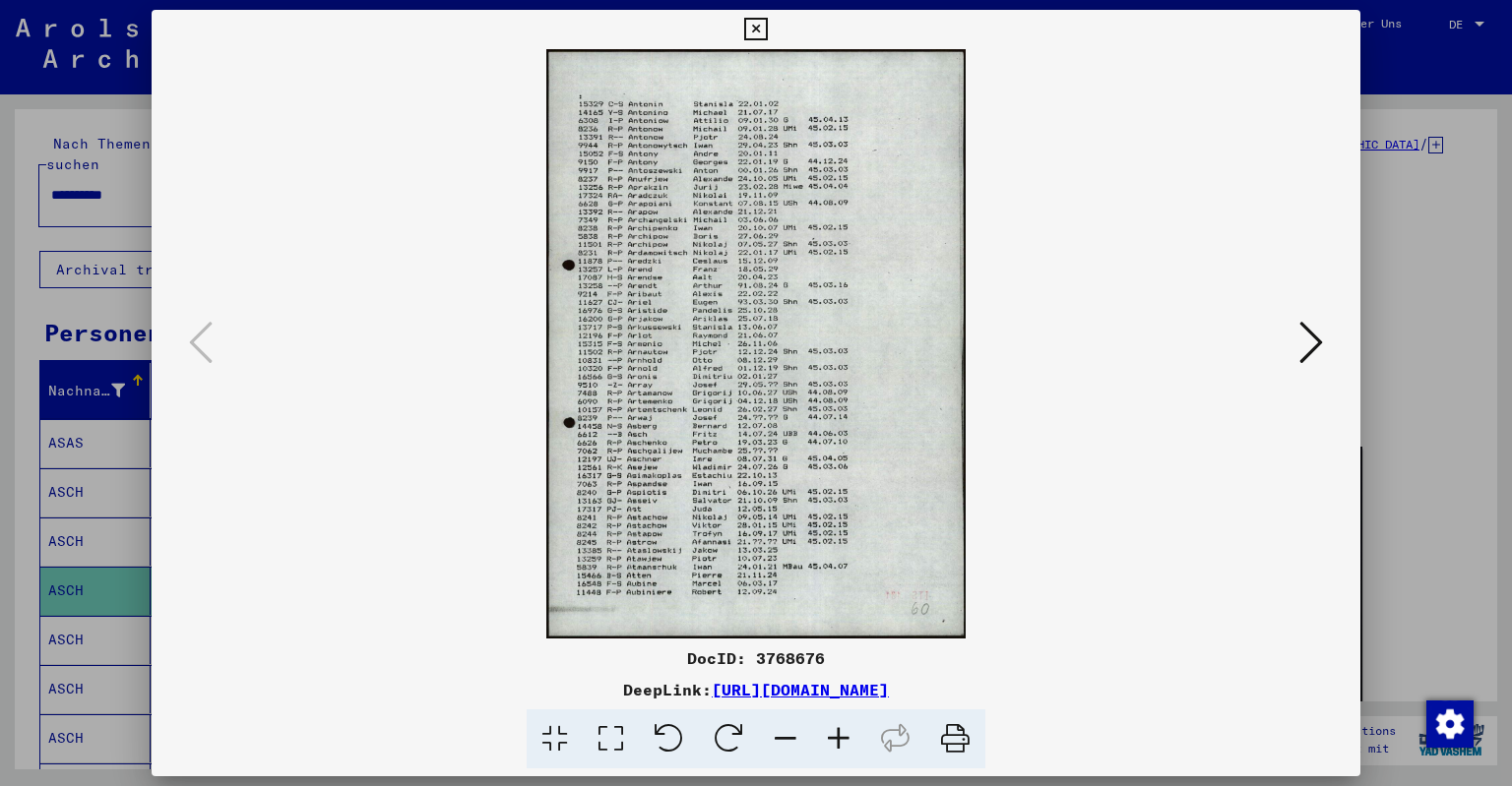
click at [841, 737] on icon at bounding box center [838, 739] width 53 height 60
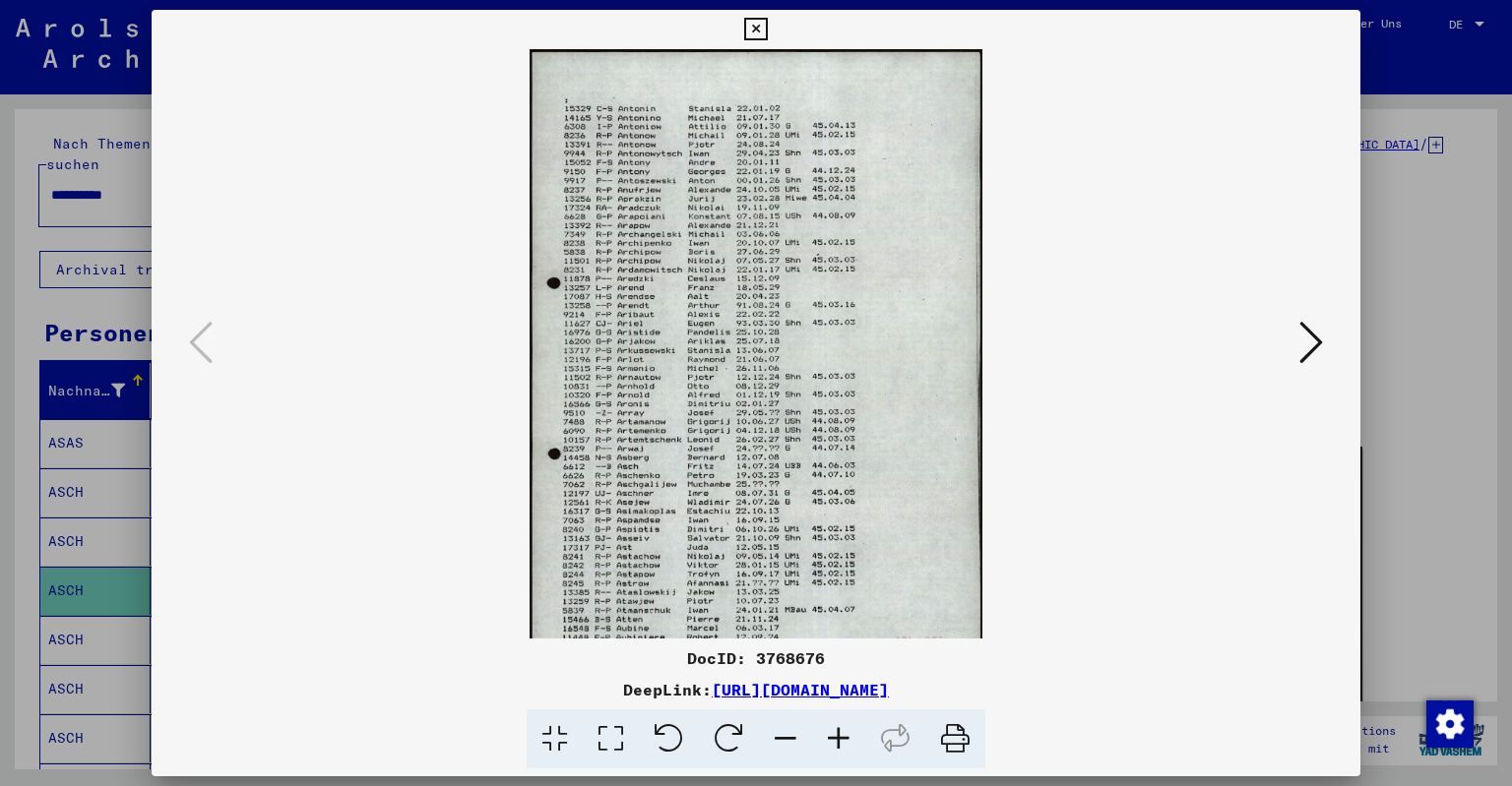
click at [841, 737] on icon at bounding box center [838, 739] width 53 height 60
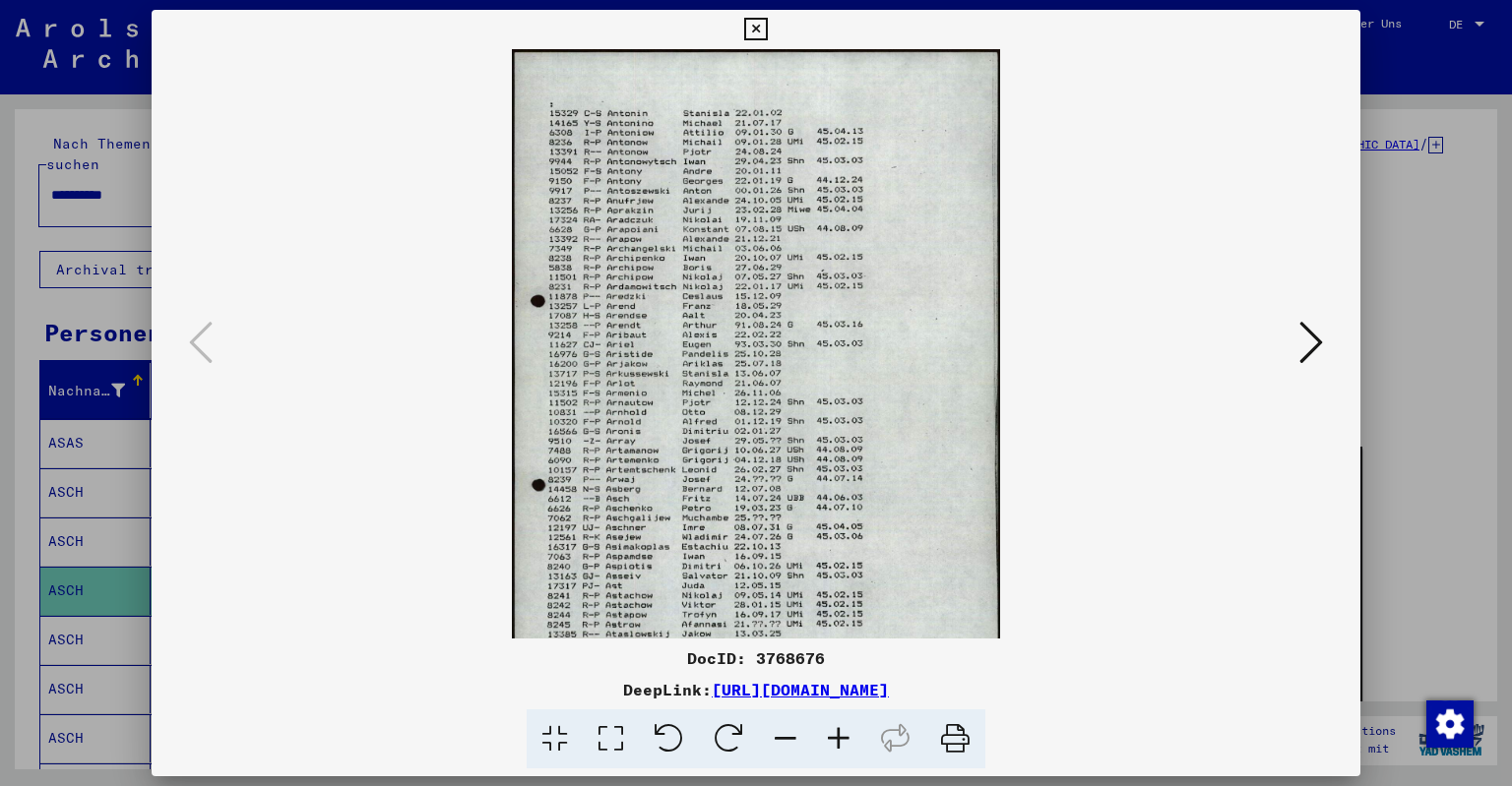
click at [841, 737] on icon at bounding box center [838, 739] width 53 height 60
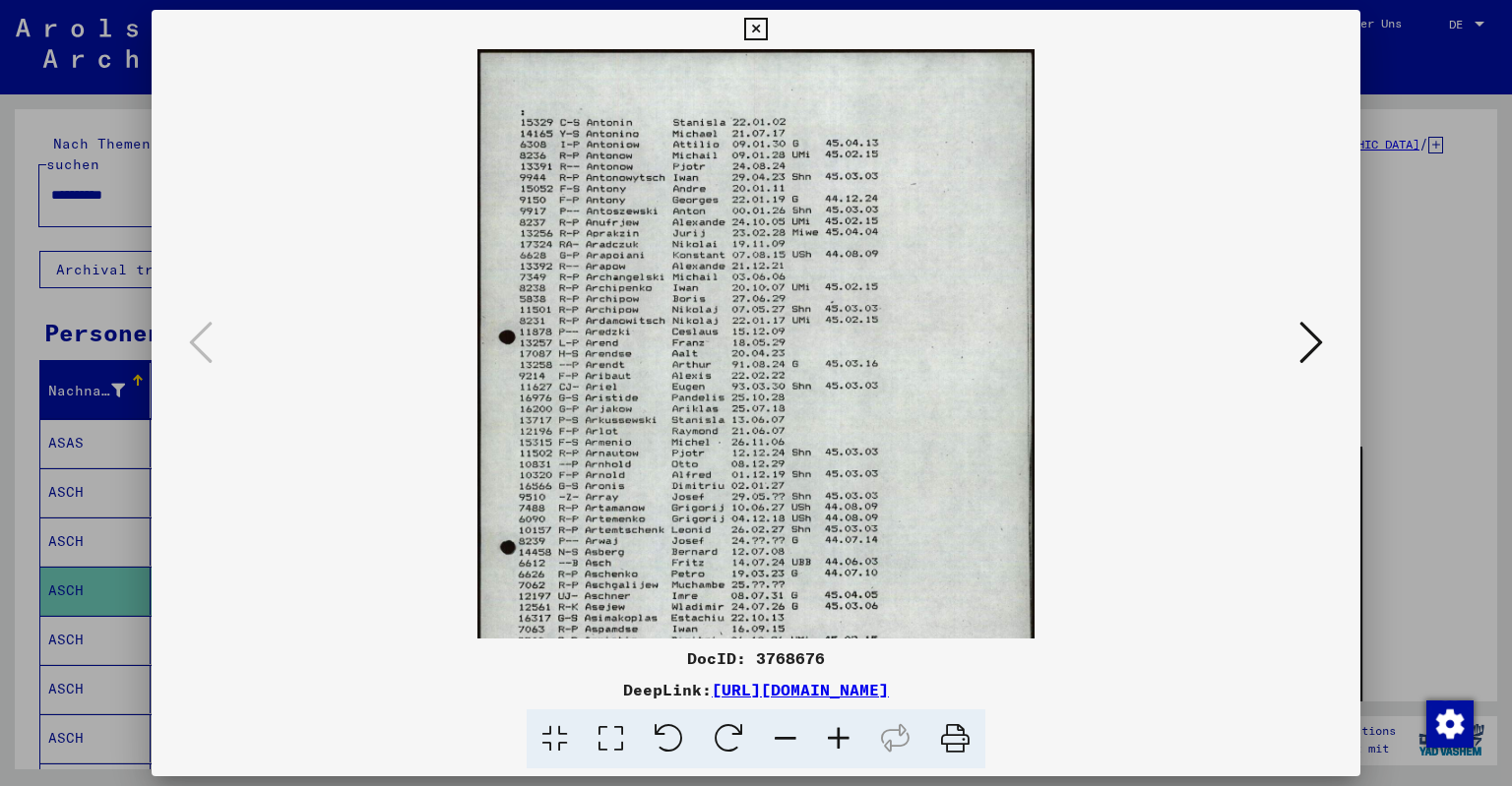
click at [841, 737] on icon at bounding box center [838, 739] width 53 height 60
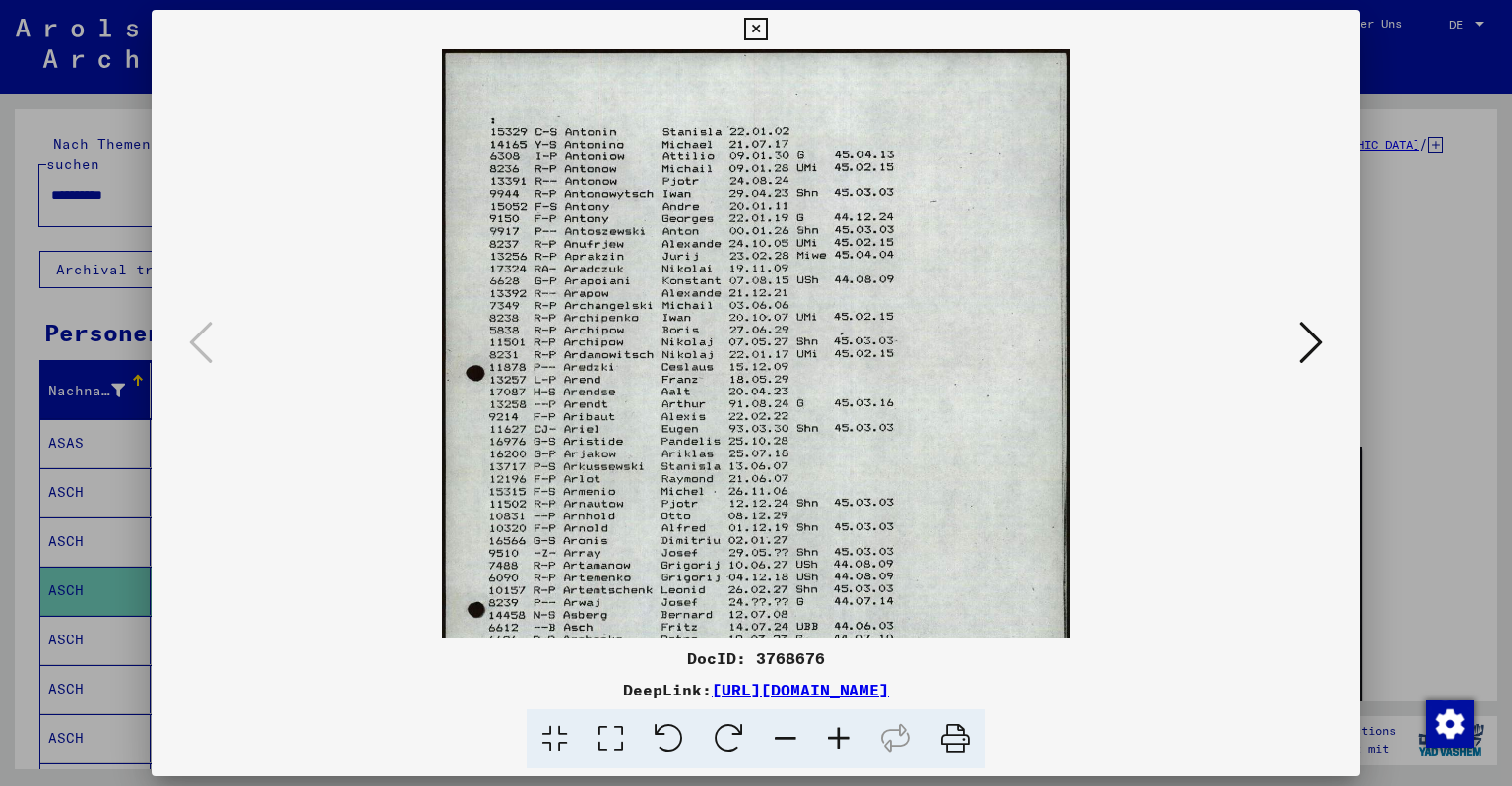
click at [841, 737] on icon at bounding box center [838, 739] width 53 height 60
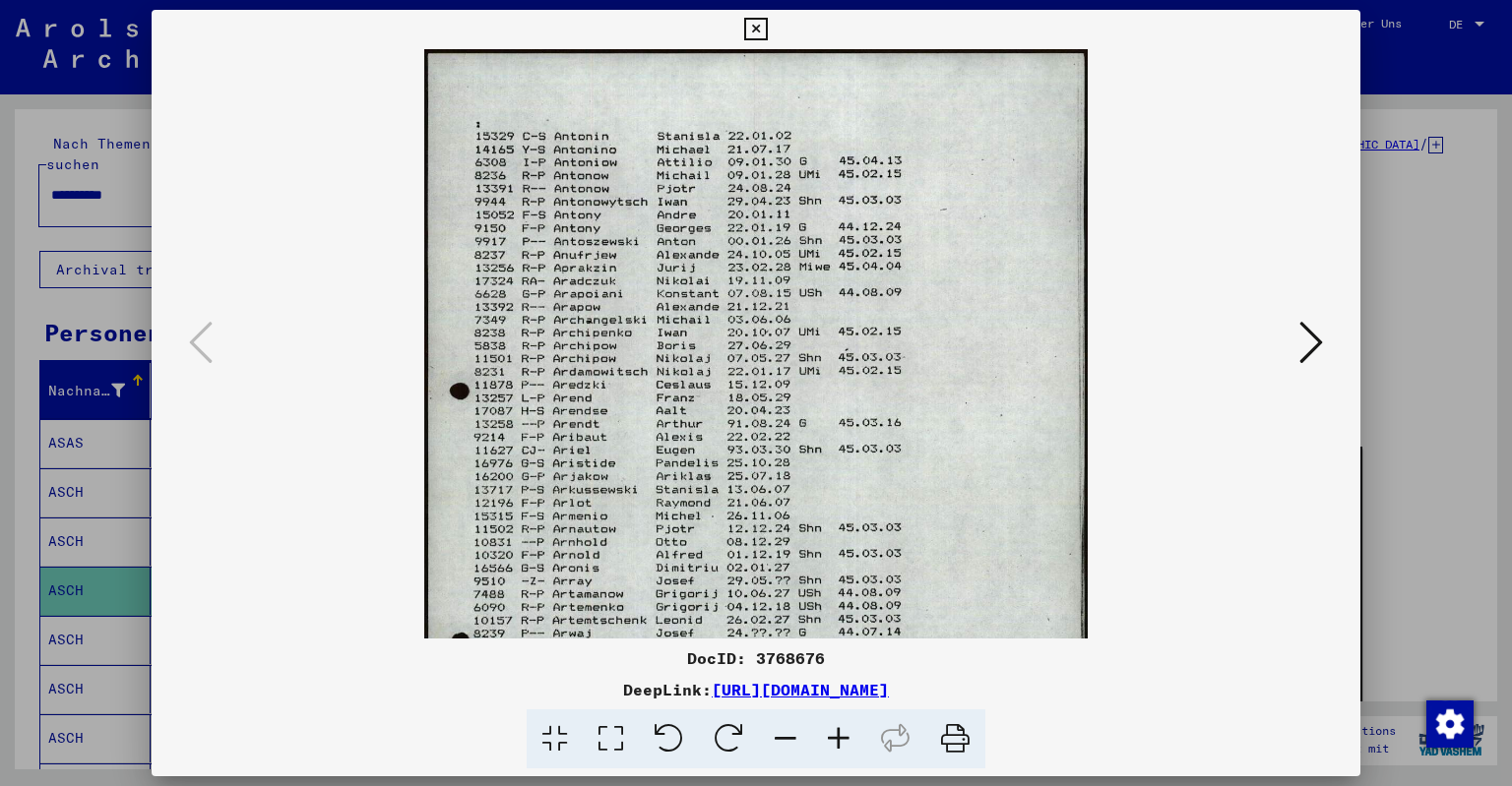
click at [841, 737] on icon at bounding box center [838, 739] width 53 height 60
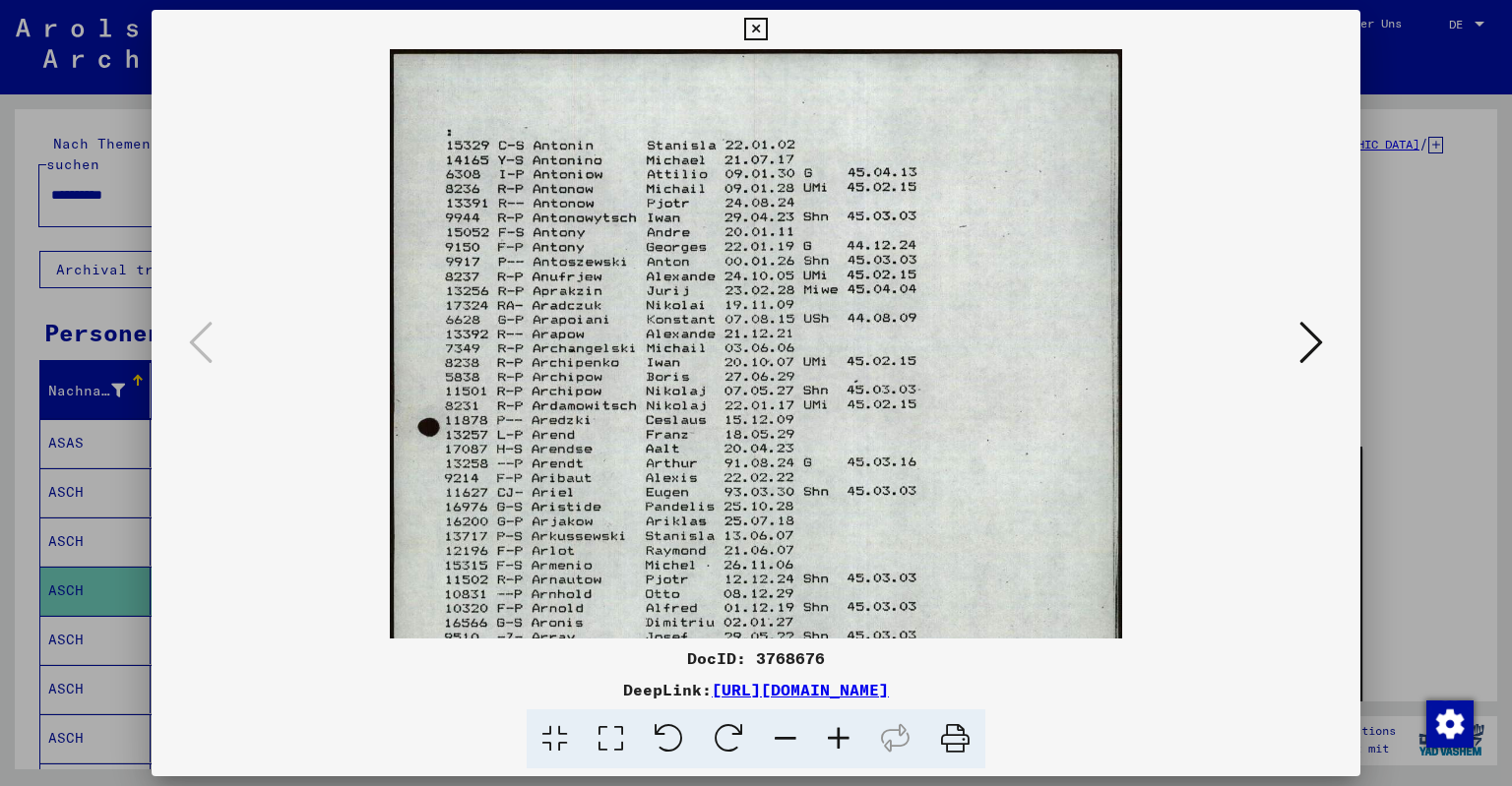
click at [841, 737] on icon at bounding box center [838, 739] width 53 height 60
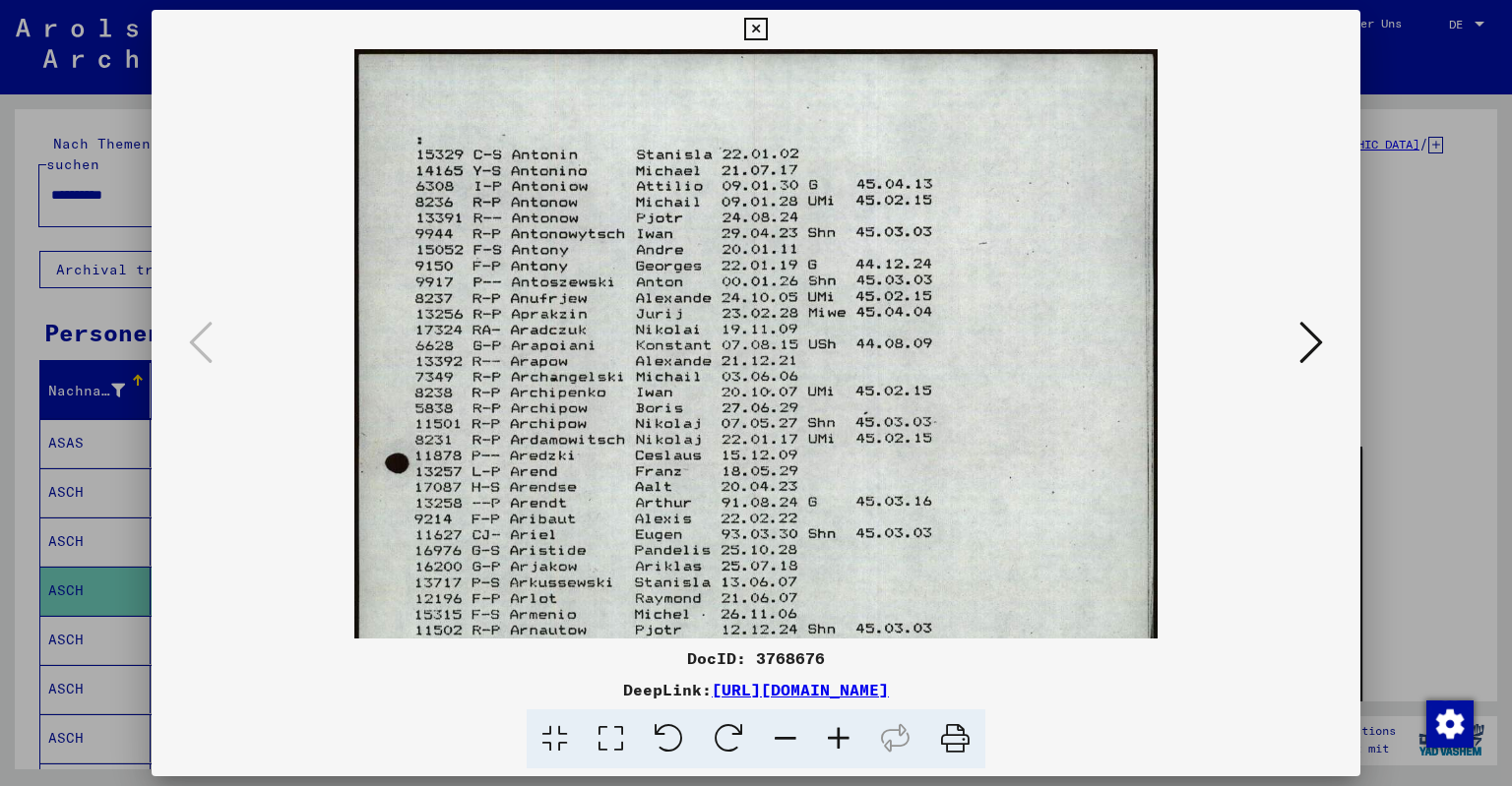
click at [841, 737] on icon at bounding box center [838, 739] width 53 height 60
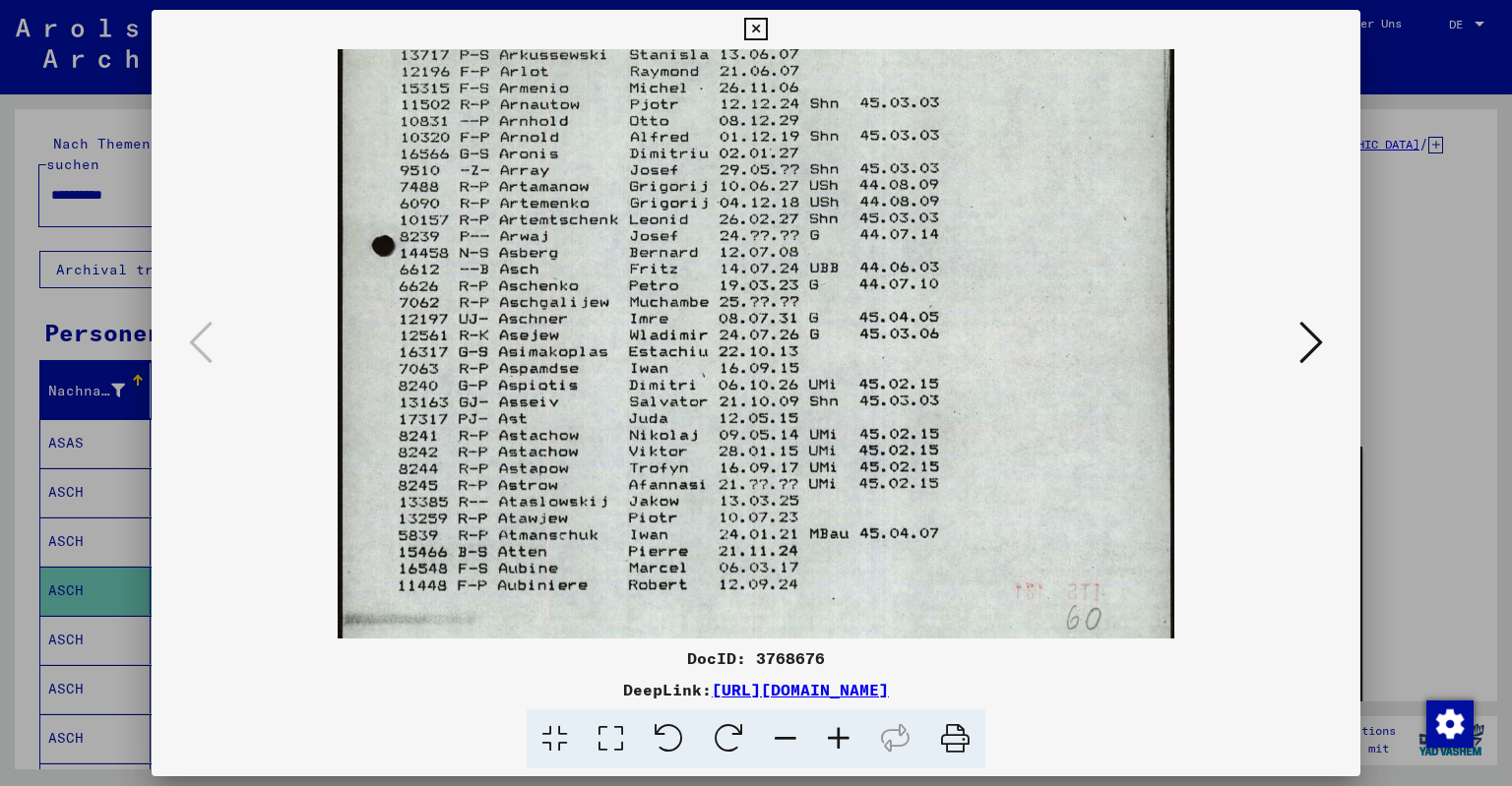
scroll to position [556, 0]
drag, startPoint x: 772, startPoint y: 543, endPoint x: 833, endPoint y: -1, distance: 547.4
click at [773, 17] on button at bounding box center [755, 29] width 35 height 39
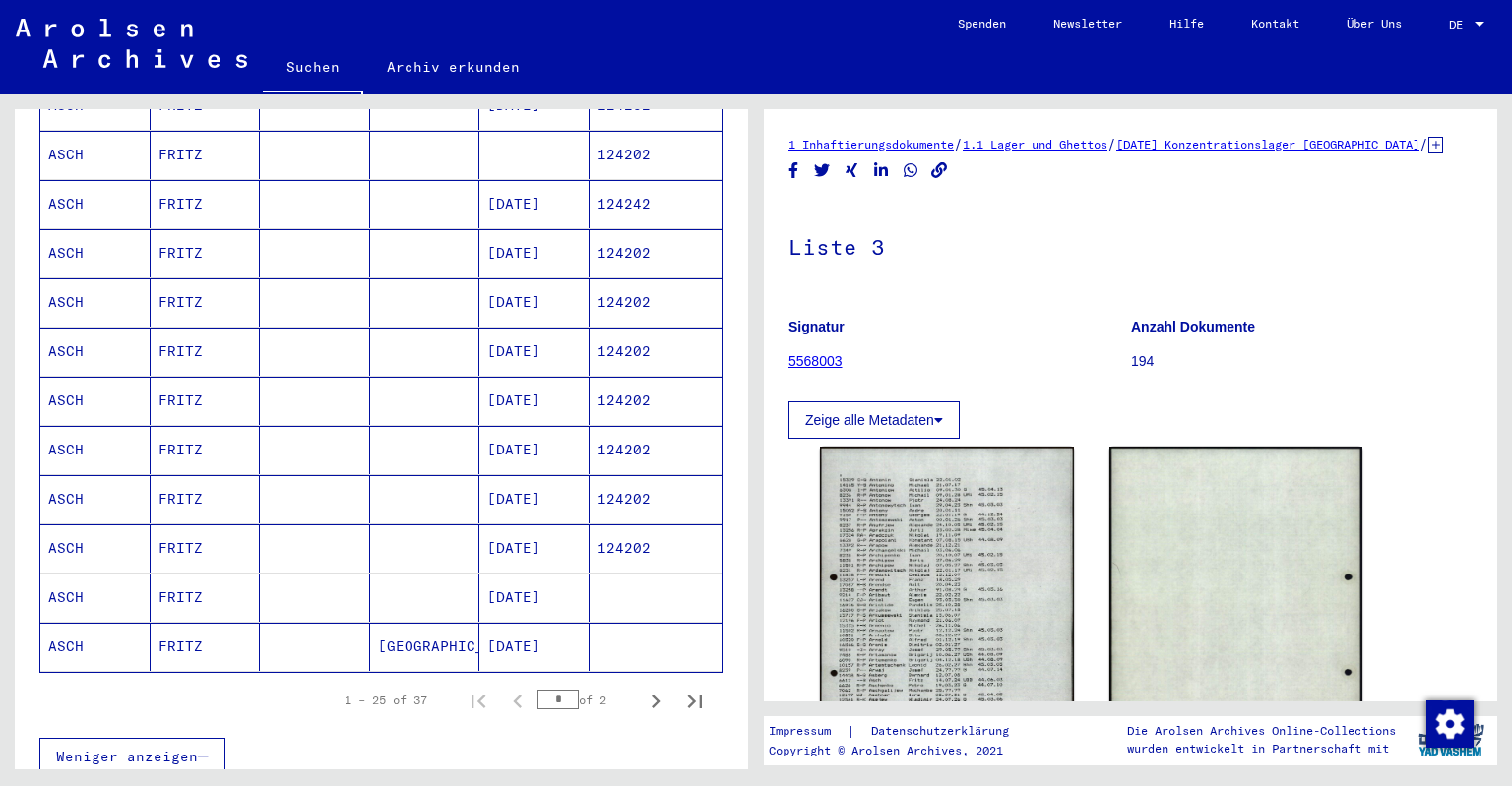
scroll to position [544, 0]
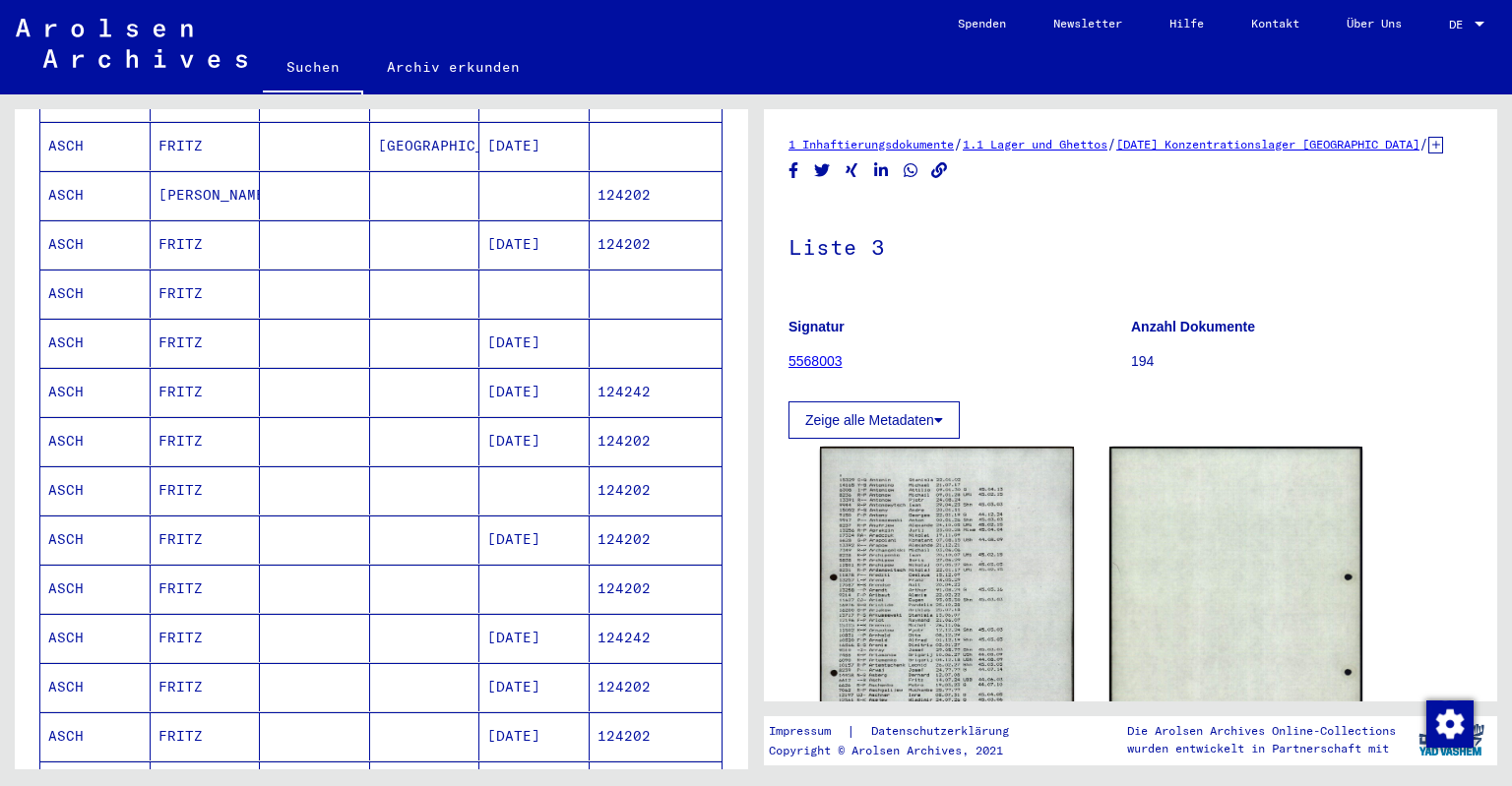
click at [78, 269] on mat-cell "ASCH" at bounding box center [95, 293] width 111 height 48
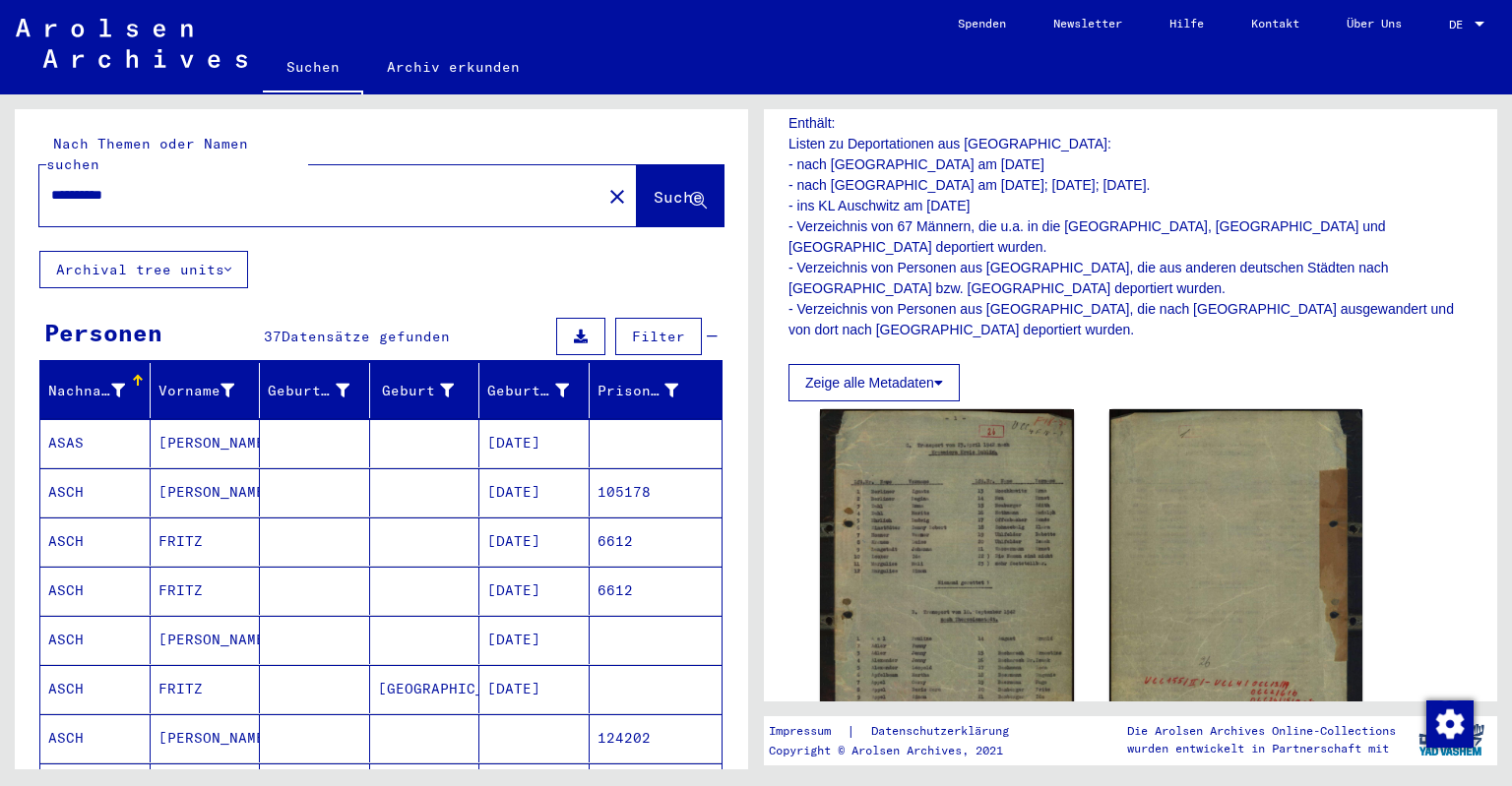
click at [302, 186] on input "**********" at bounding box center [320, 196] width 539 height 21
type input "**********"
